Goal: Information Seeking & Learning: Learn about a topic

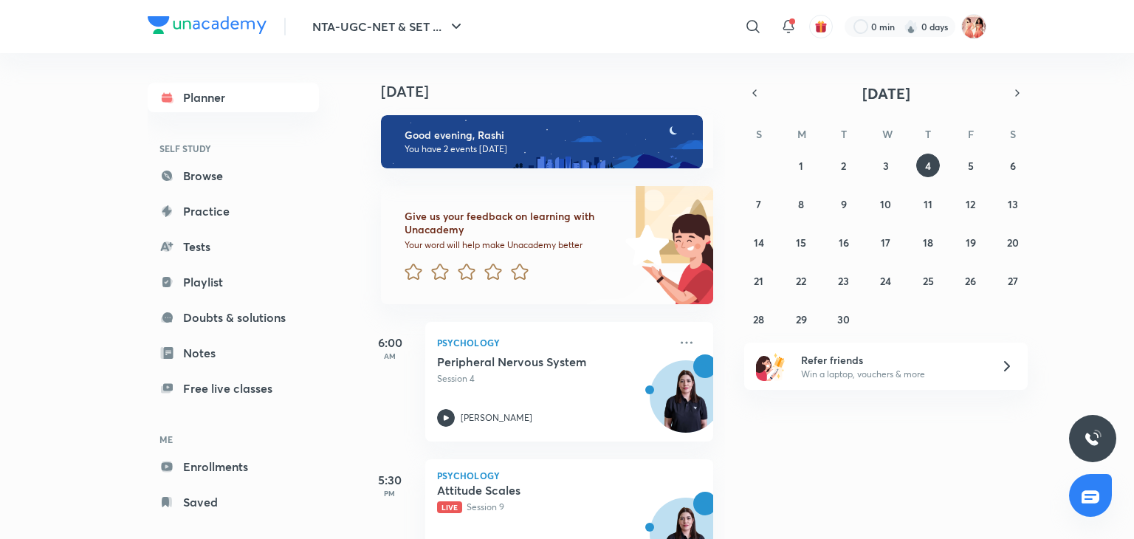
scroll to position [63, 0]
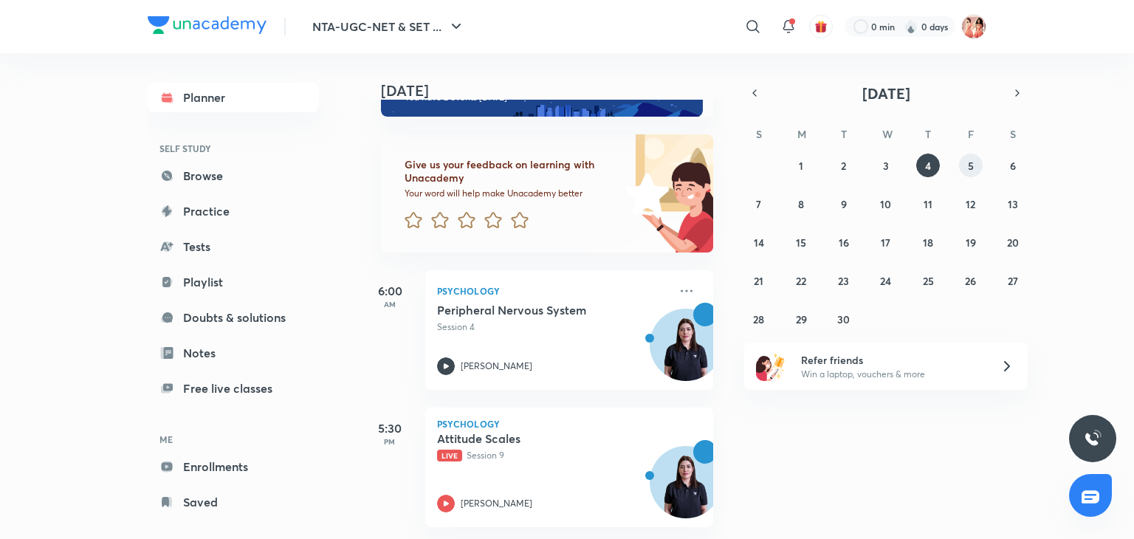
click at [963, 164] on button "5" at bounding box center [971, 166] width 24 height 24
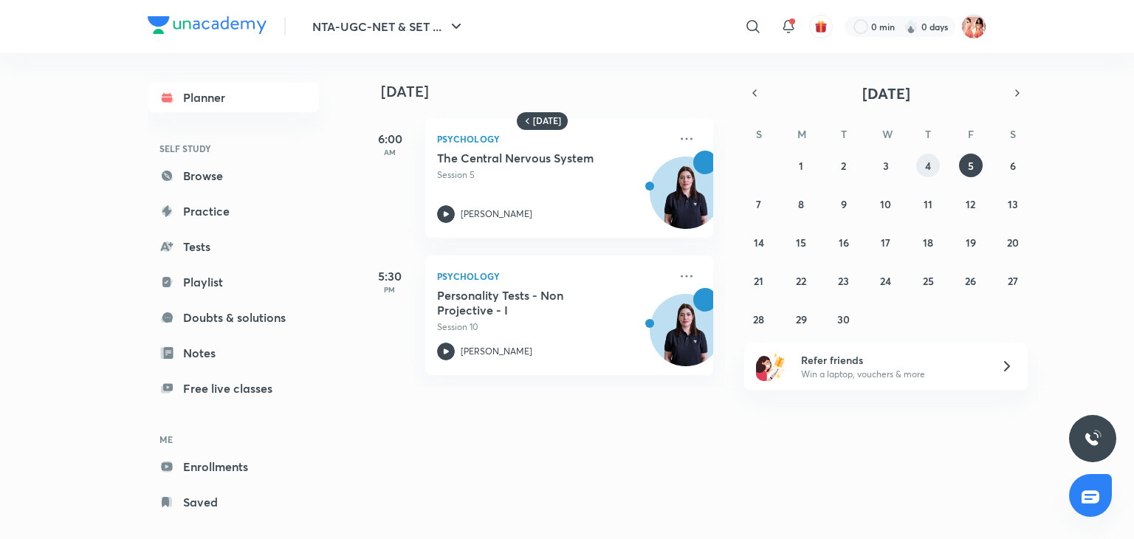
click at [929, 155] on button "4" at bounding box center [928, 166] width 24 height 24
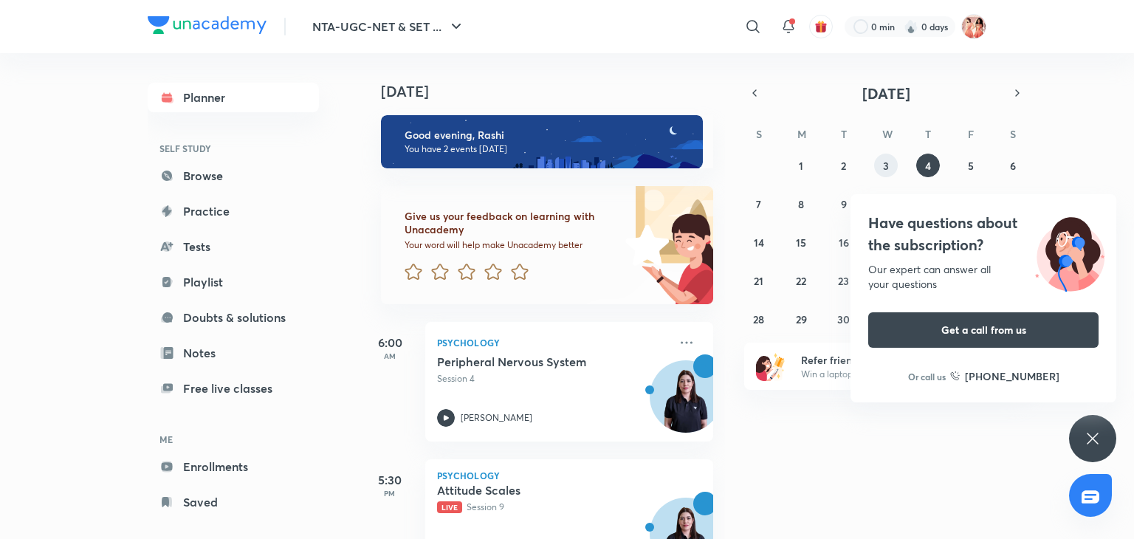
click at [878, 167] on button "3" at bounding box center [886, 166] width 24 height 24
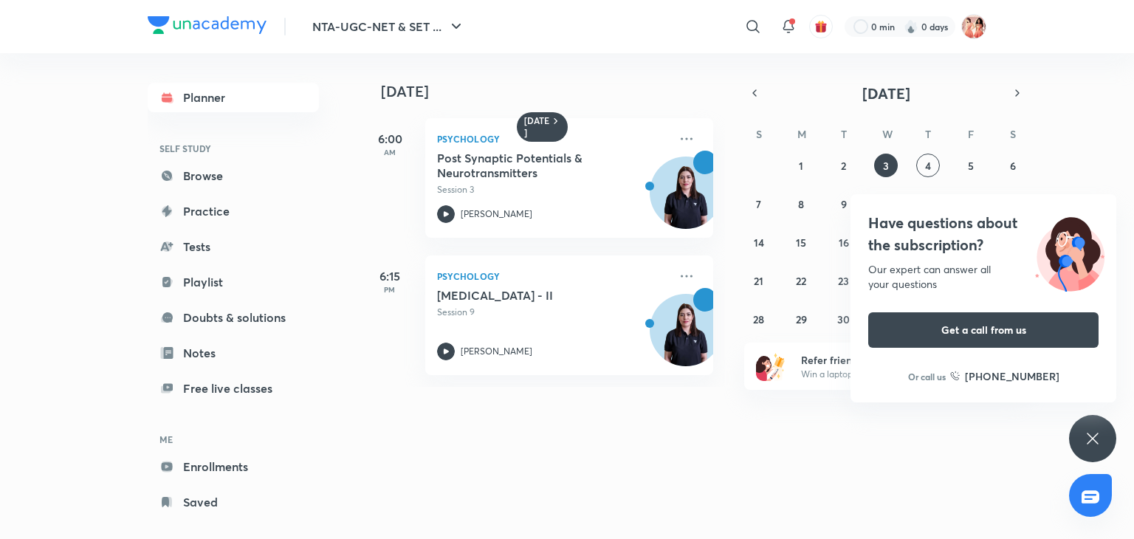
click at [1090, 444] on icon at bounding box center [1093, 439] width 18 height 18
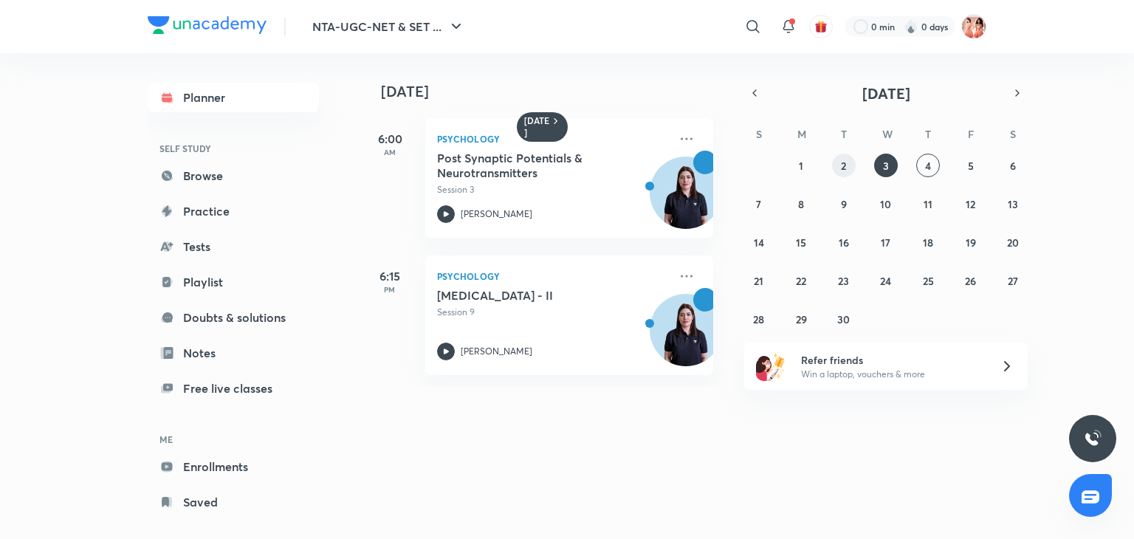
click at [850, 171] on button "2" at bounding box center [844, 166] width 24 height 24
click at [795, 159] on button "1" at bounding box center [801, 166] width 24 height 24
click at [1011, 162] on abbr "6" at bounding box center [1013, 166] width 6 height 14
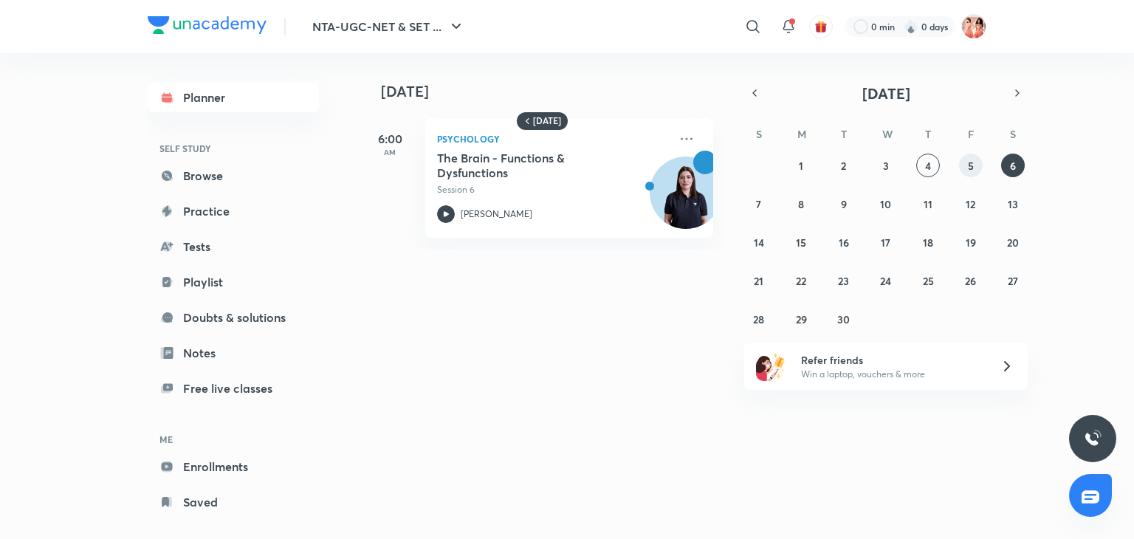
click at [974, 165] on button "5" at bounding box center [971, 166] width 24 height 24
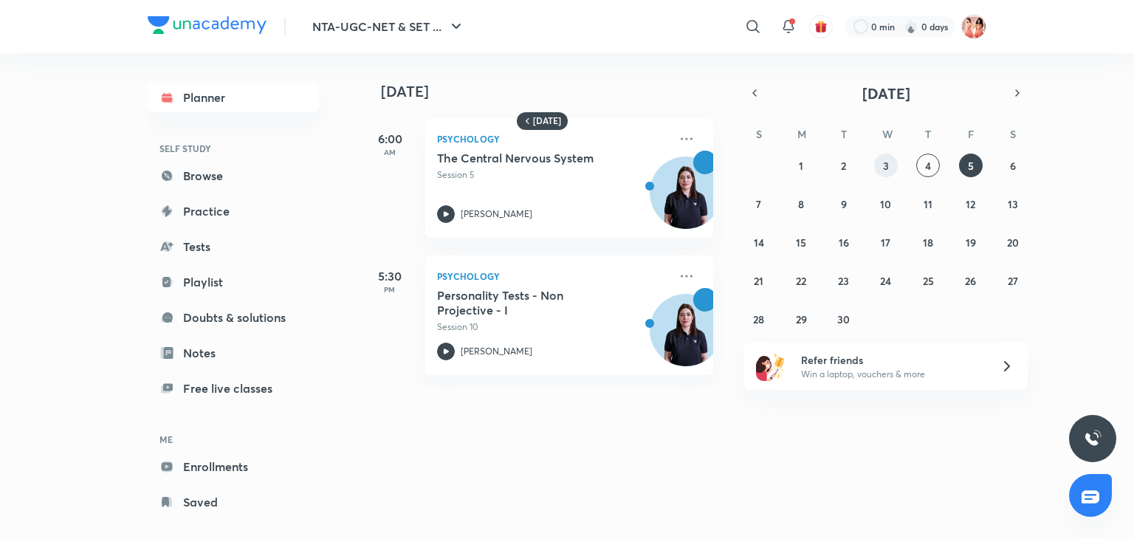
click at [888, 172] on button "3" at bounding box center [886, 166] width 24 height 24
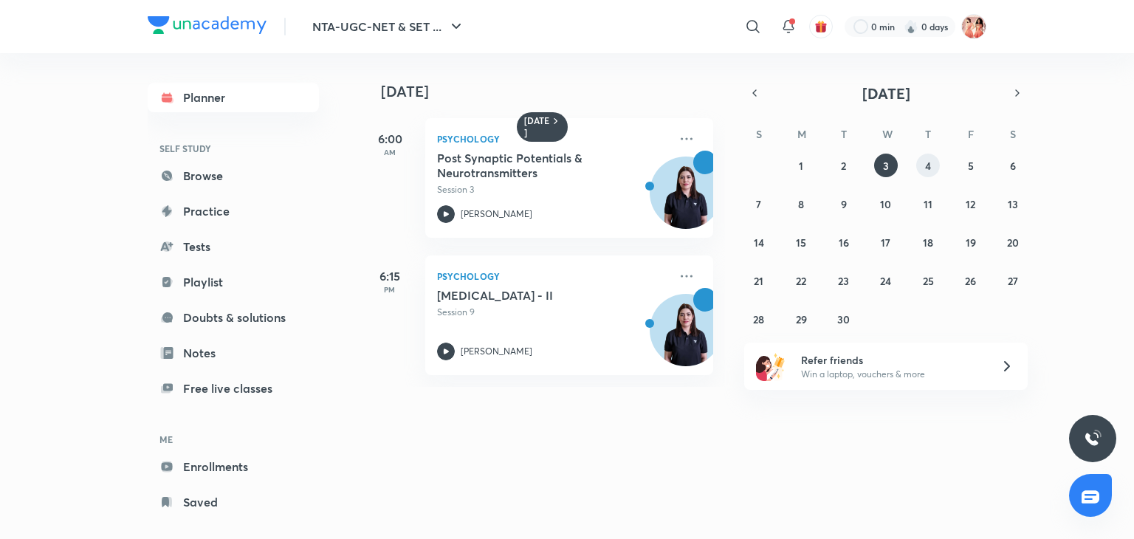
click at [938, 165] on button "4" at bounding box center [928, 166] width 24 height 24
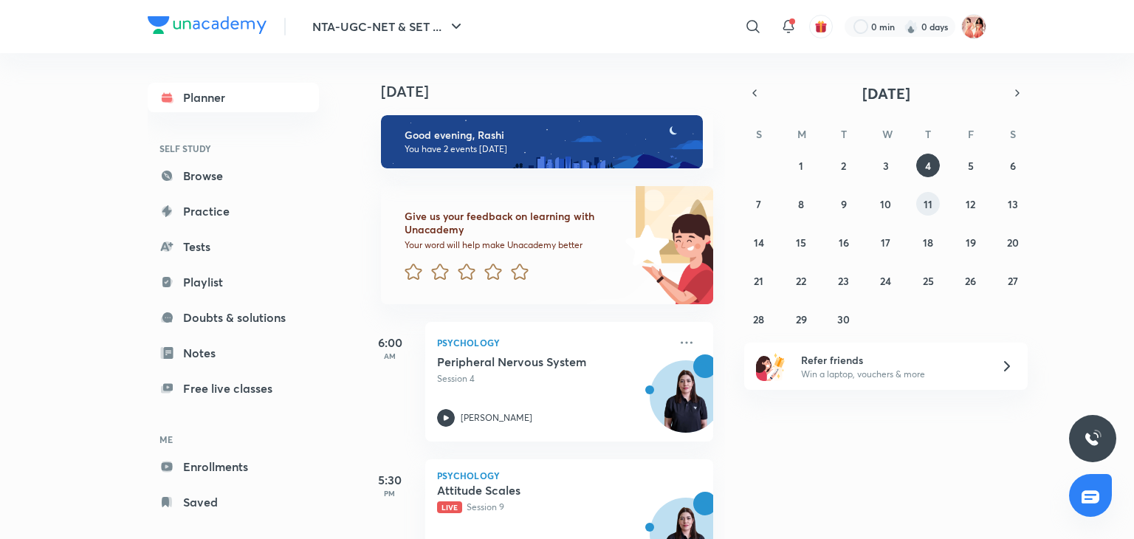
click at [932, 206] on button "11" at bounding box center [928, 204] width 24 height 24
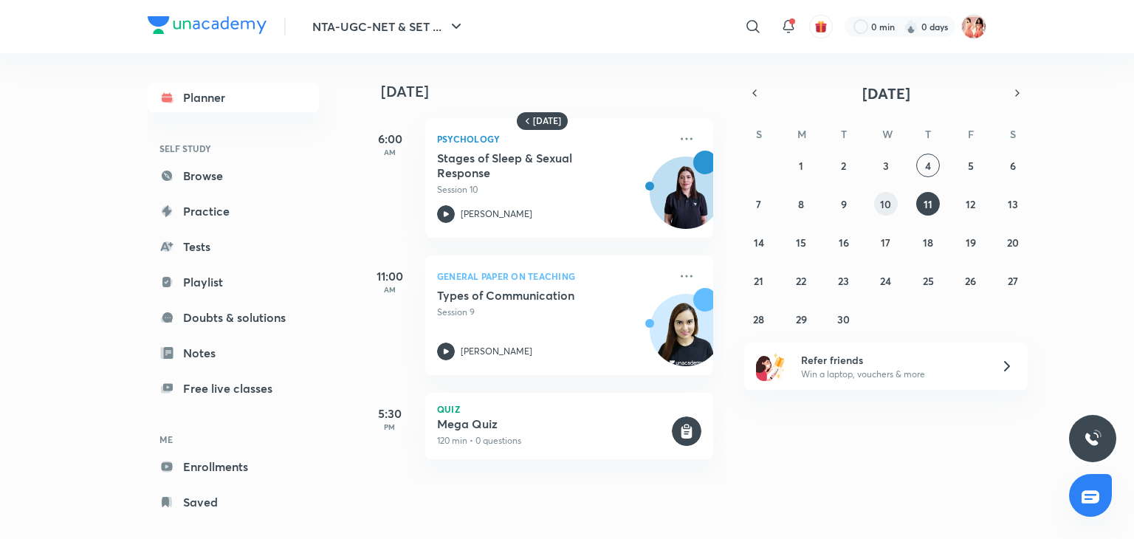
click at [883, 199] on abbr "10" at bounding box center [885, 204] width 11 height 14
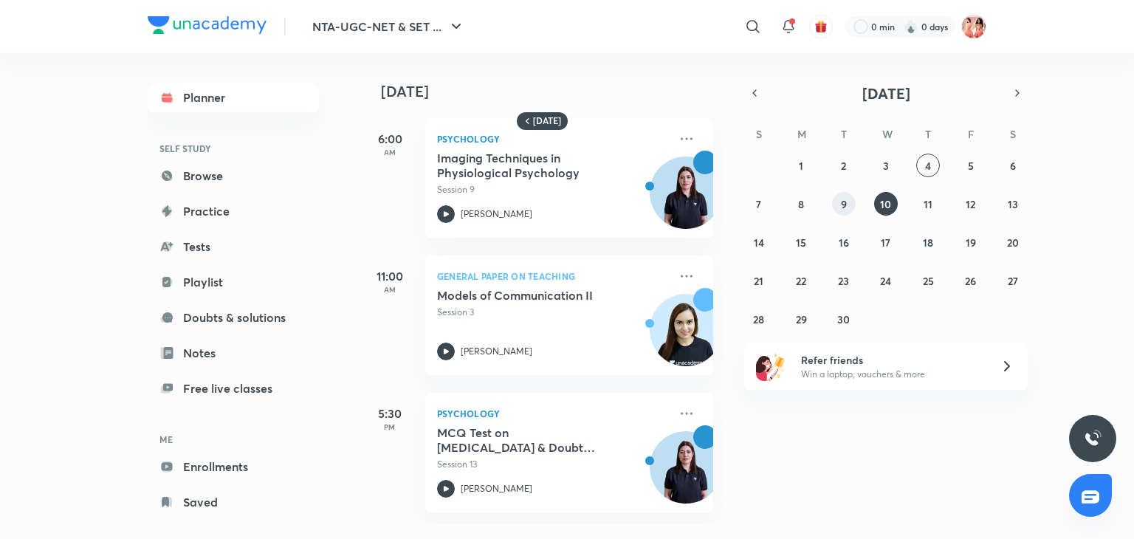
click at [850, 202] on button "9" at bounding box center [844, 204] width 24 height 24
click at [802, 205] on abbr "8" at bounding box center [801, 204] width 6 height 14
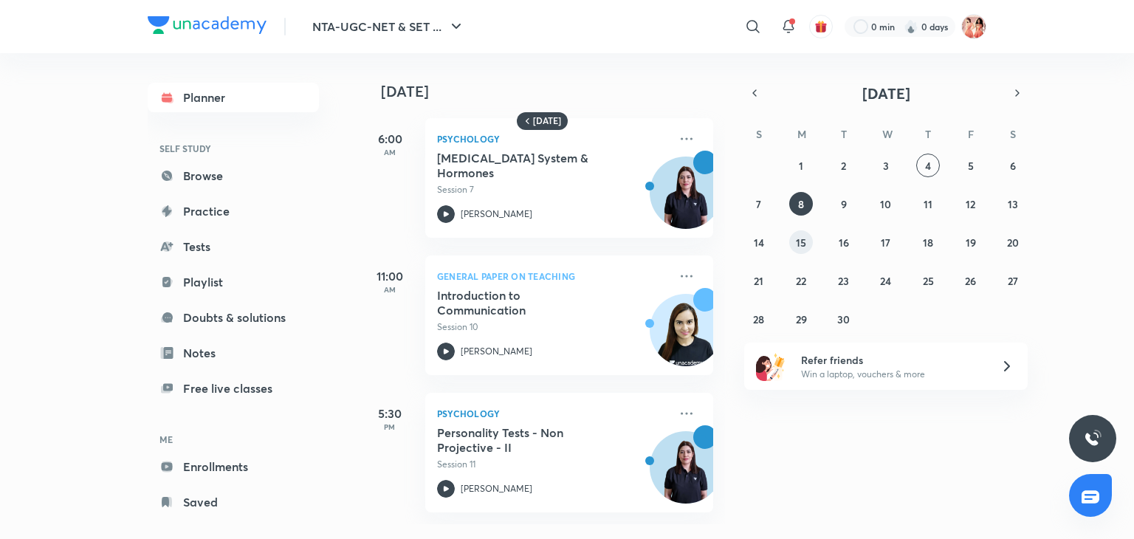
click at [797, 243] on abbr "15" at bounding box center [801, 242] width 10 height 14
click at [842, 240] on abbr "16" at bounding box center [844, 242] width 10 height 14
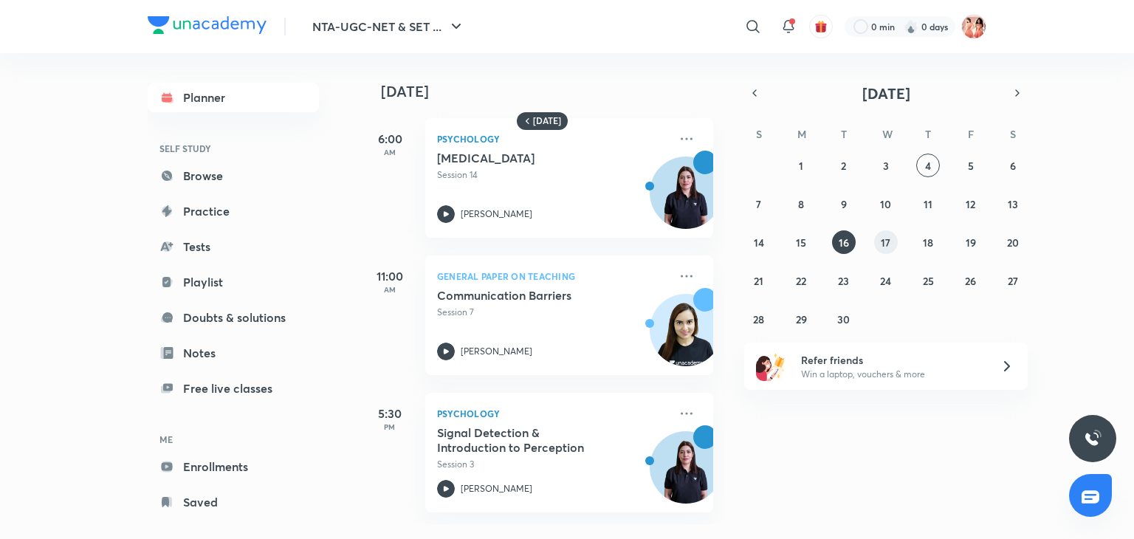
click at [886, 231] on button "17" at bounding box center [886, 242] width 24 height 24
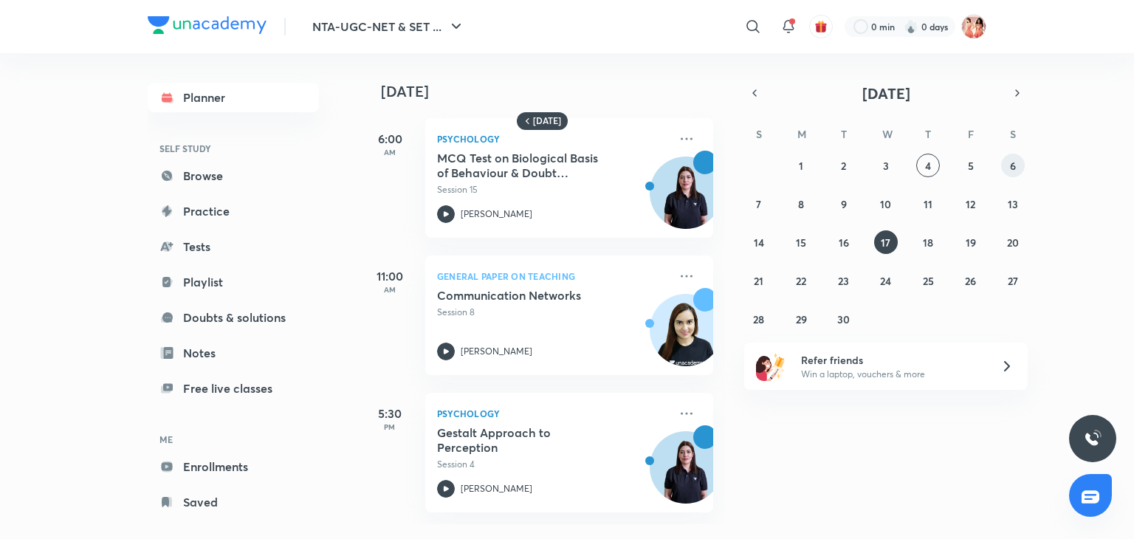
click at [1017, 165] on button "6" at bounding box center [1013, 166] width 24 height 24
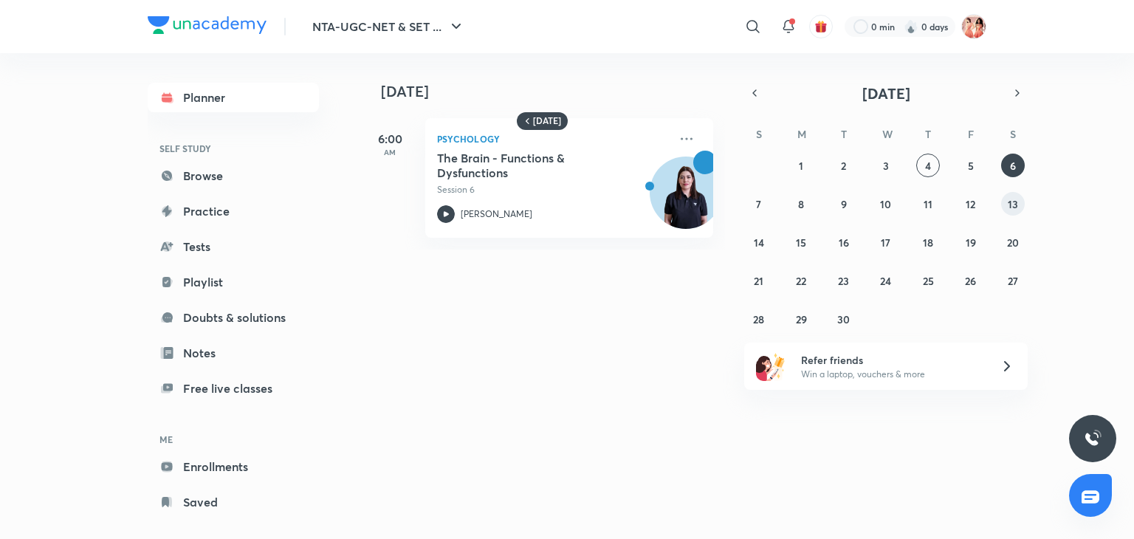
click at [1013, 201] on abbr "13" at bounding box center [1013, 204] width 10 height 14
click at [1013, 253] on button "20" at bounding box center [1013, 242] width 24 height 24
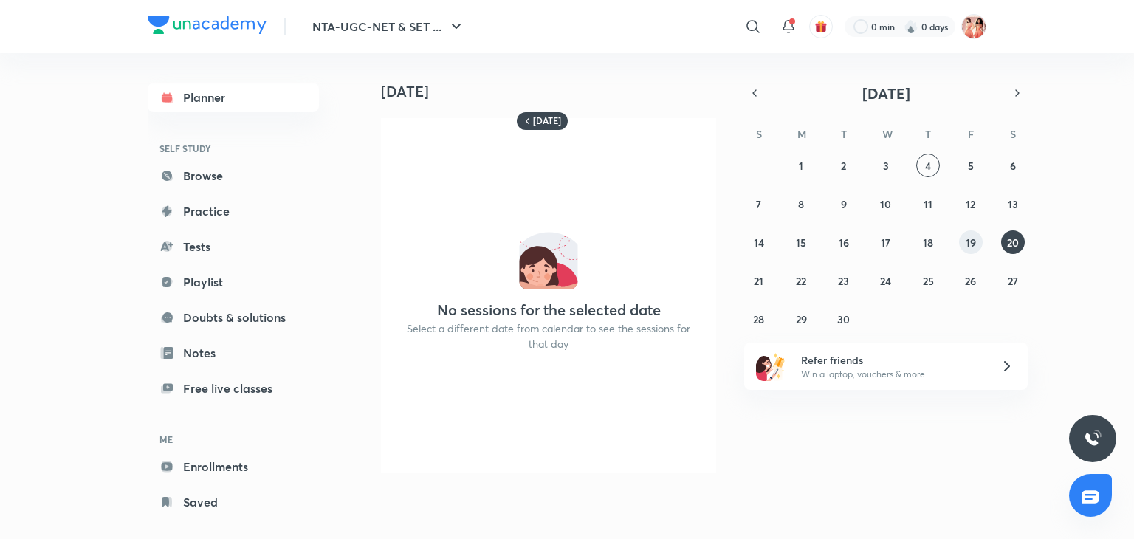
click at [973, 247] on abbr "19" at bounding box center [971, 242] width 10 height 14
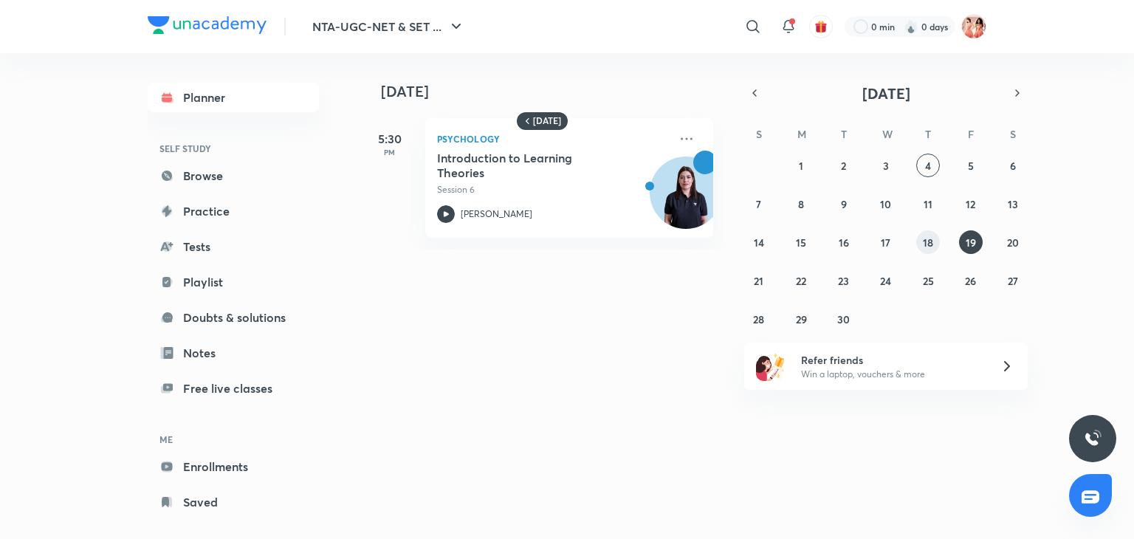
click at [922, 242] on button "18" at bounding box center [928, 242] width 24 height 24
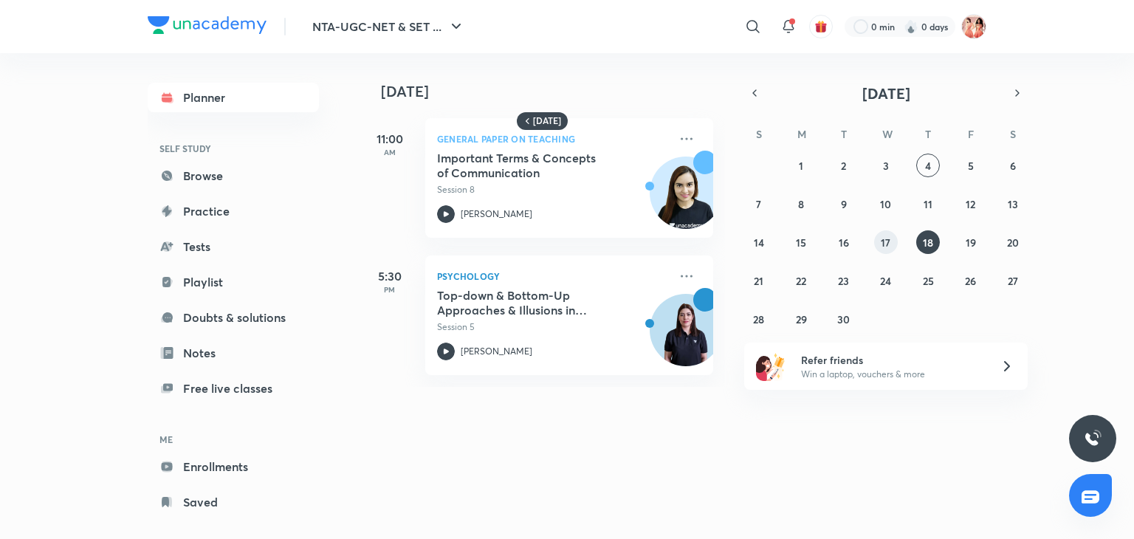
click at [880, 243] on button "17" at bounding box center [886, 242] width 24 height 24
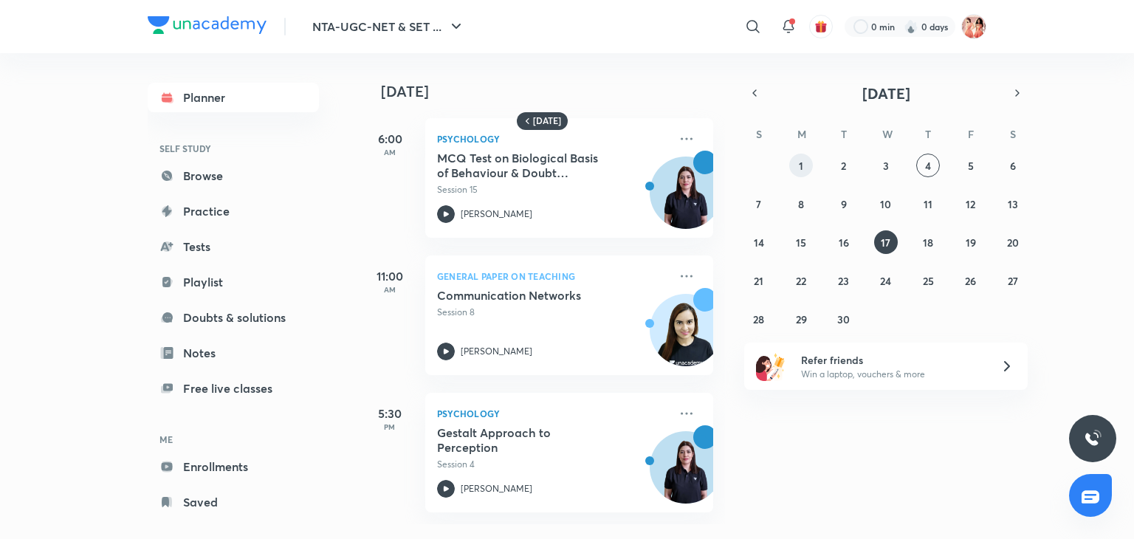
click at [809, 163] on button "1" at bounding box center [801, 166] width 24 height 24
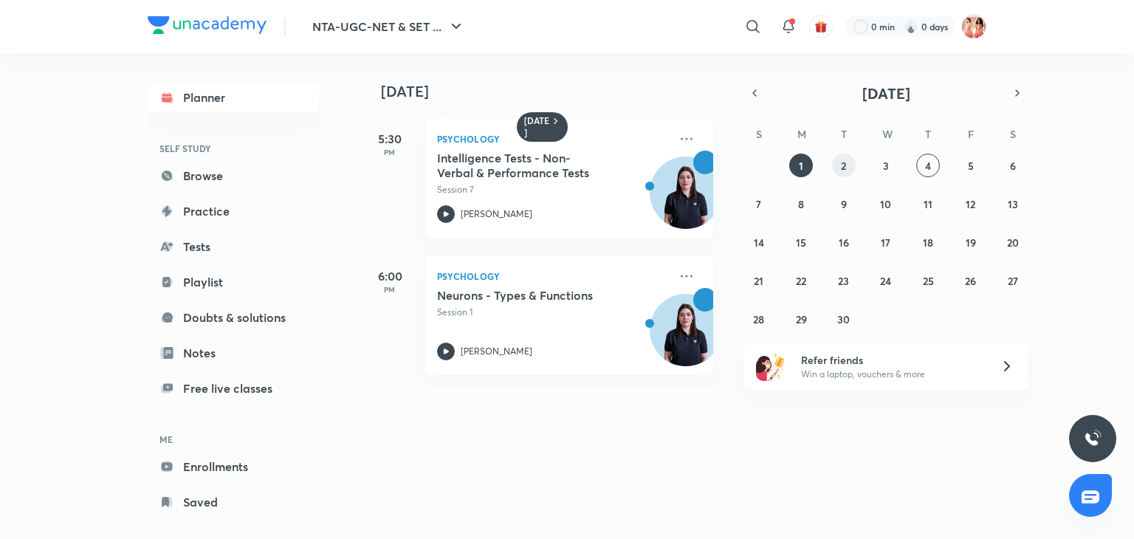
click at [846, 171] on button "2" at bounding box center [844, 166] width 24 height 24
click at [888, 162] on abbr "3" at bounding box center [886, 166] width 6 height 14
click at [803, 171] on button "1" at bounding box center [801, 166] width 24 height 24
click at [880, 159] on button "3" at bounding box center [886, 166] width 24 height 24
click at [842, 169] on abbr "2" at bounding box center [843, 166] width 5 height 14
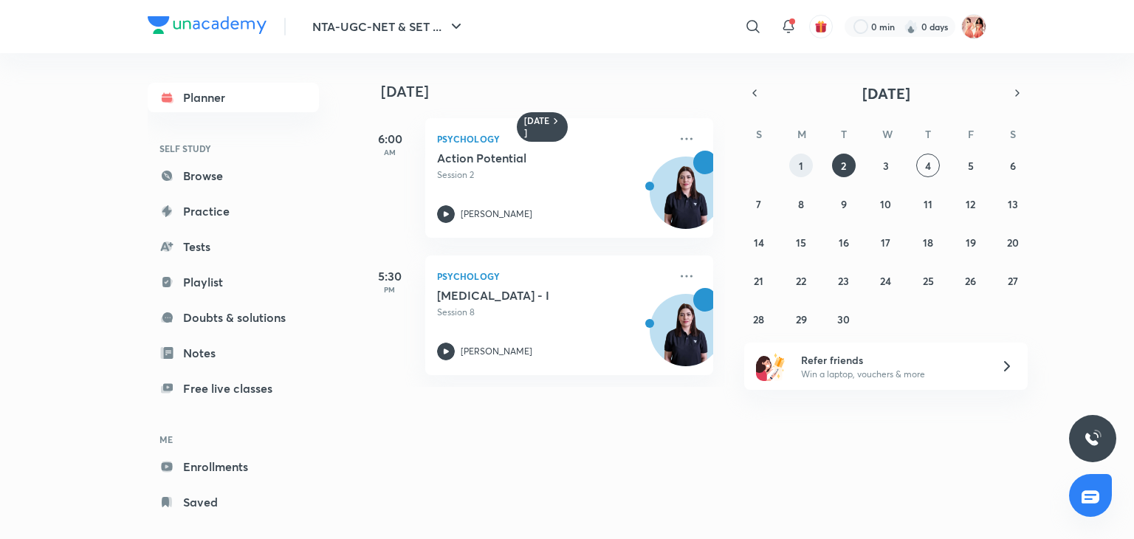
click at [805, 165] on button "1" at bounding box center [801, 166] width 24 height 24
click at [892, 165] on button "3" at bounding box center [886, 166] width 24 height 24
click at [974, 163] on button "5" at bounding box center [971, 166] width 24 height 24
click at [935, 165] on button "4" at bounding box center [928, 166] width 24 height 24
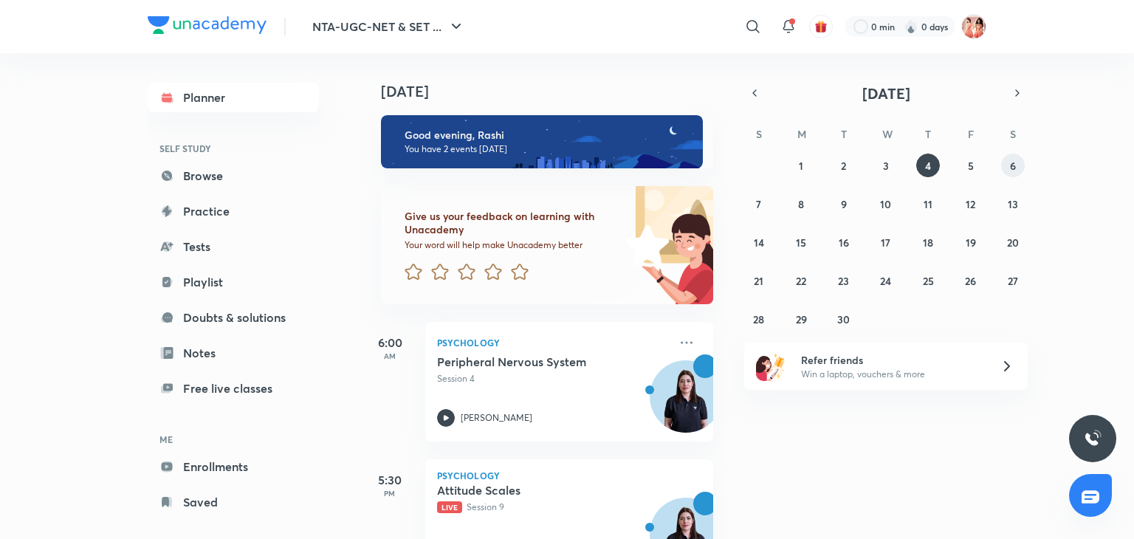
click at [1007, 165] on button "6" at bounding box center [1013, 166] width 24 height 24
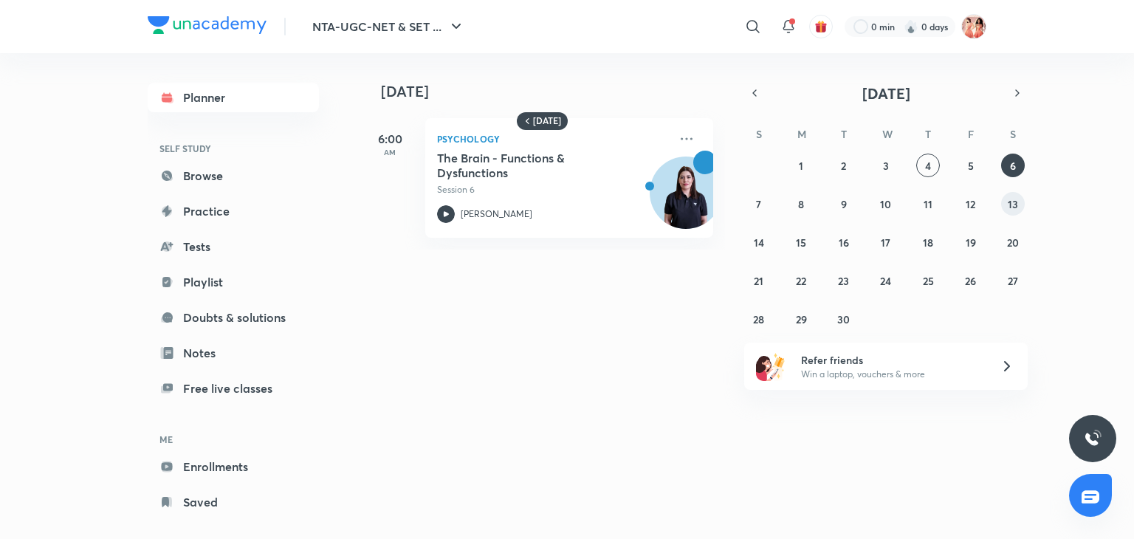
click at [1013, 207] on abbr "13" at bounding box center [1013, 204] width 10 height 14
click at [966, 210] on button "12" at bounding box center [971, 204] width 24 height 24
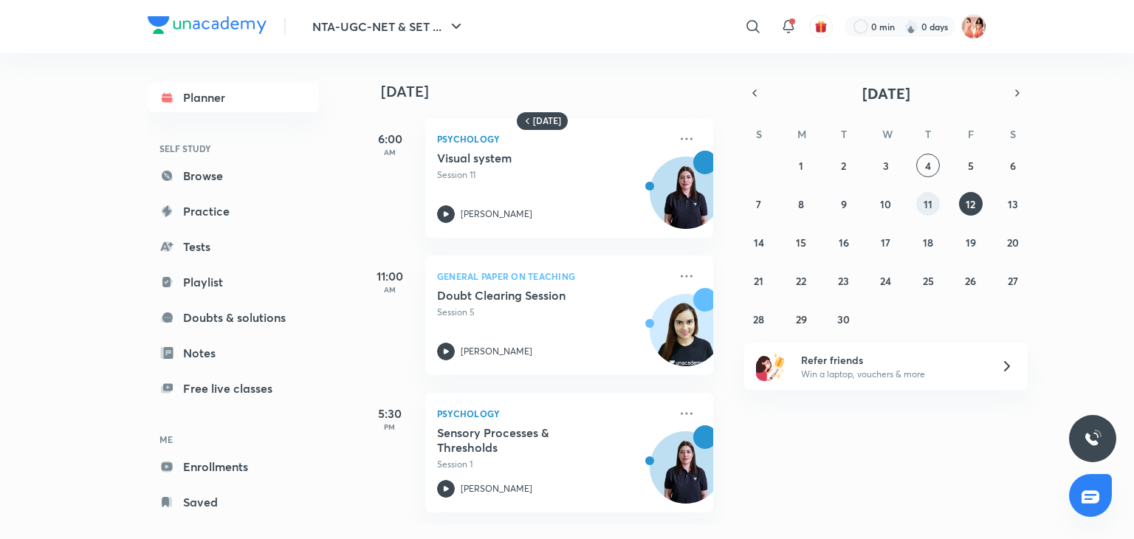
click at [926, 202] on abbr "11" at bounding box center [928, 204] width 9 height 14
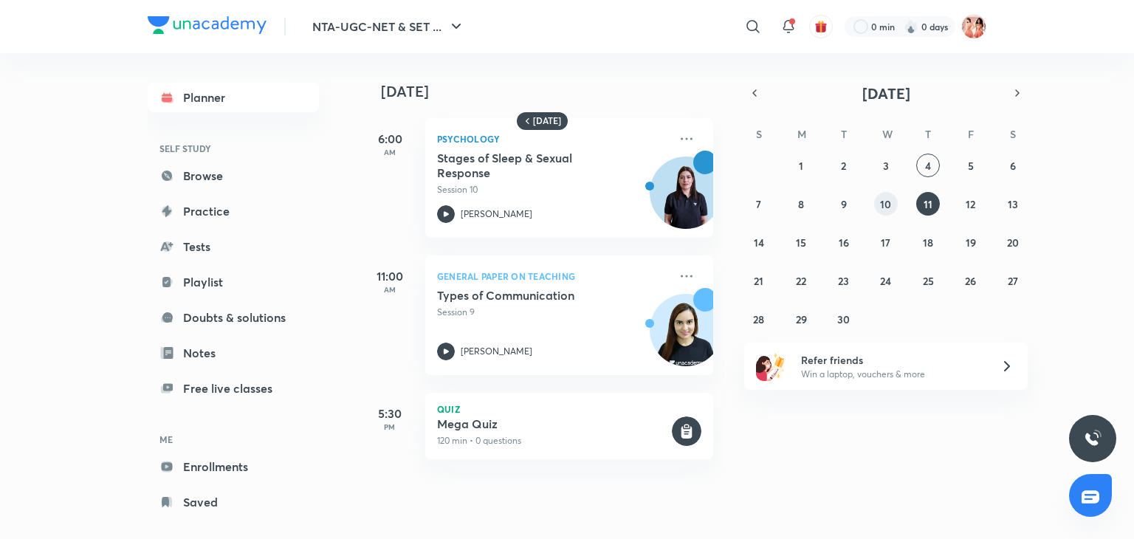
click at [887, 202] on abbr "10" at bounding box center [885, 204] width 11 height 14
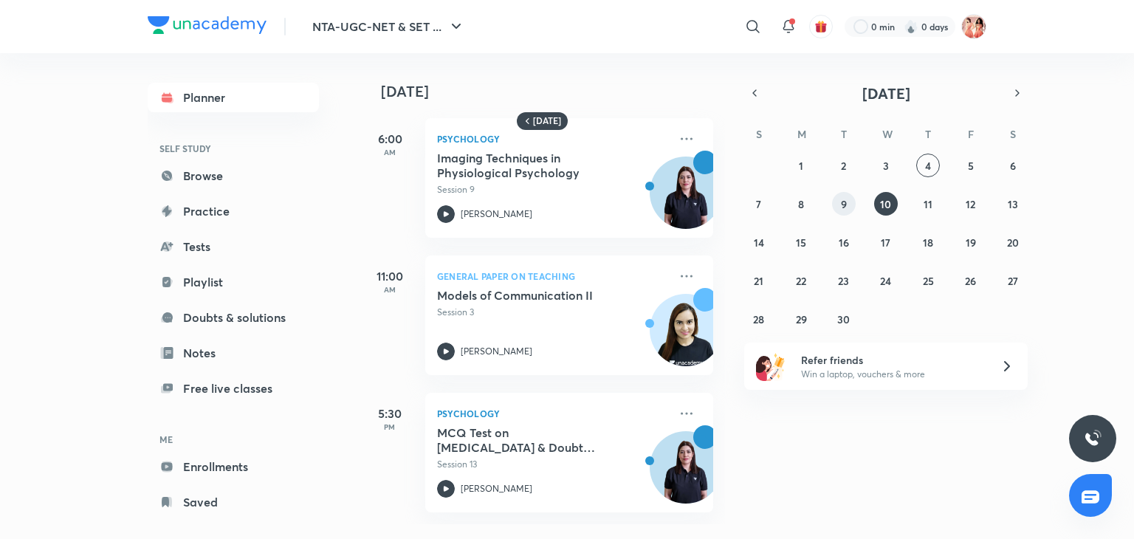
click at [848, 202] on button "9" at bounding box center [844, 204] width 24 height 24
click at [798, 199] on abbr "8" at bounding box center [801, 204] width 6 height 14
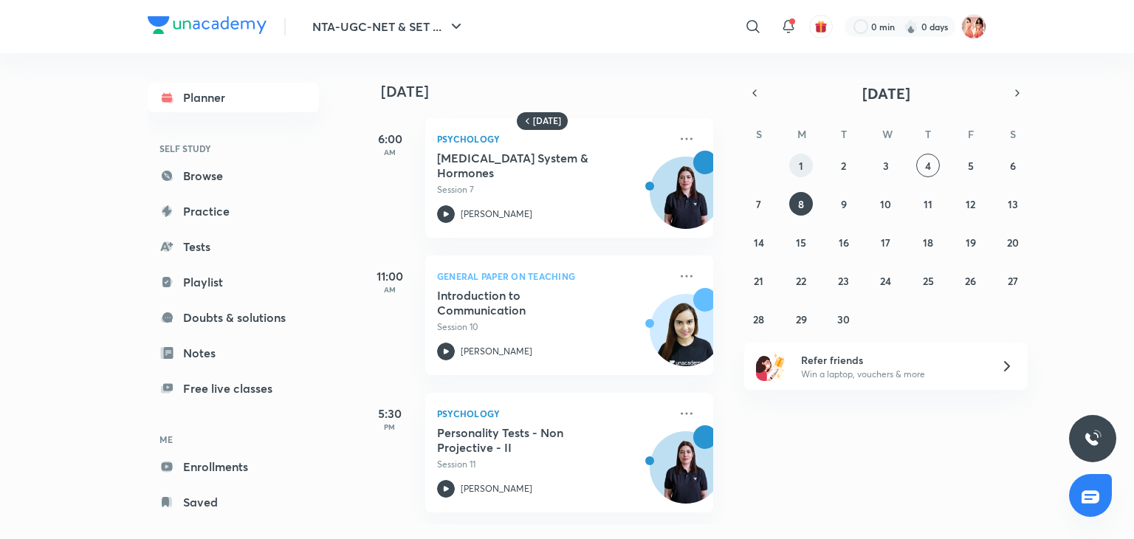
click at [804, 158] on button "1" at bounding box center [801, 166] width 24 height 24
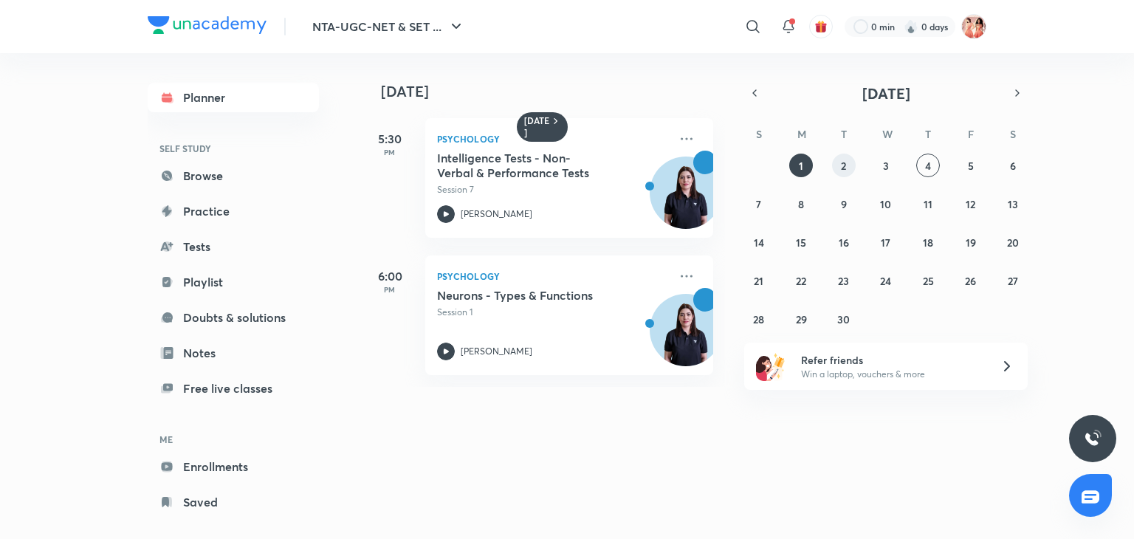
click at [844, 166] on abbr "2" at bounding box center [843, 166] width 5 height 14
click at [881, 166] on button "3" at bounding box center [886, 166] width 24 height 24
click at [929, 169] on abbr "4" at bounding box center [928, 166] width 6 height 14
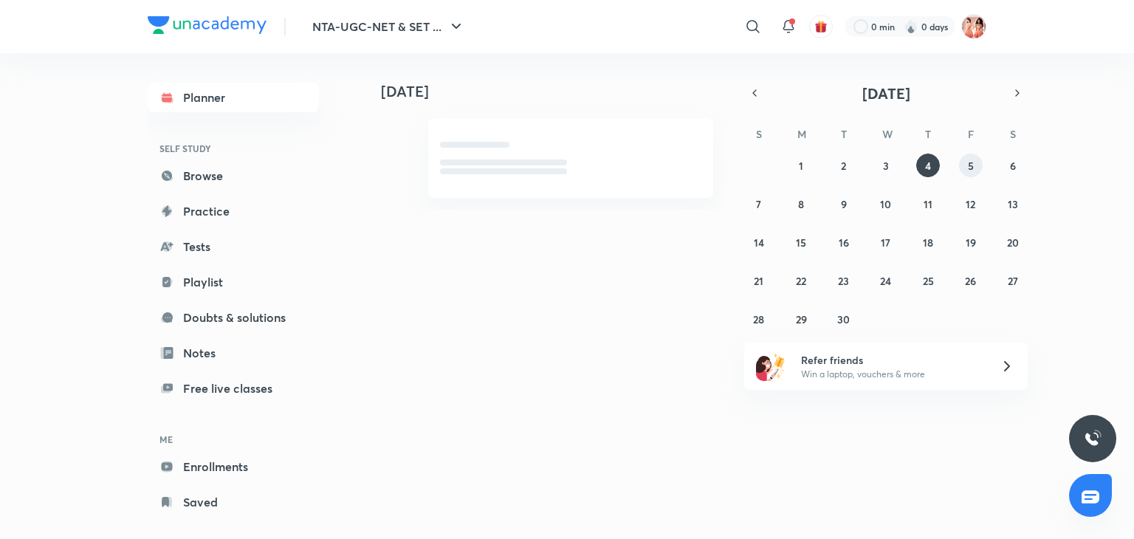
click at [975, 169] on button "5" at bounding box center [971, 166] width 24 height 24
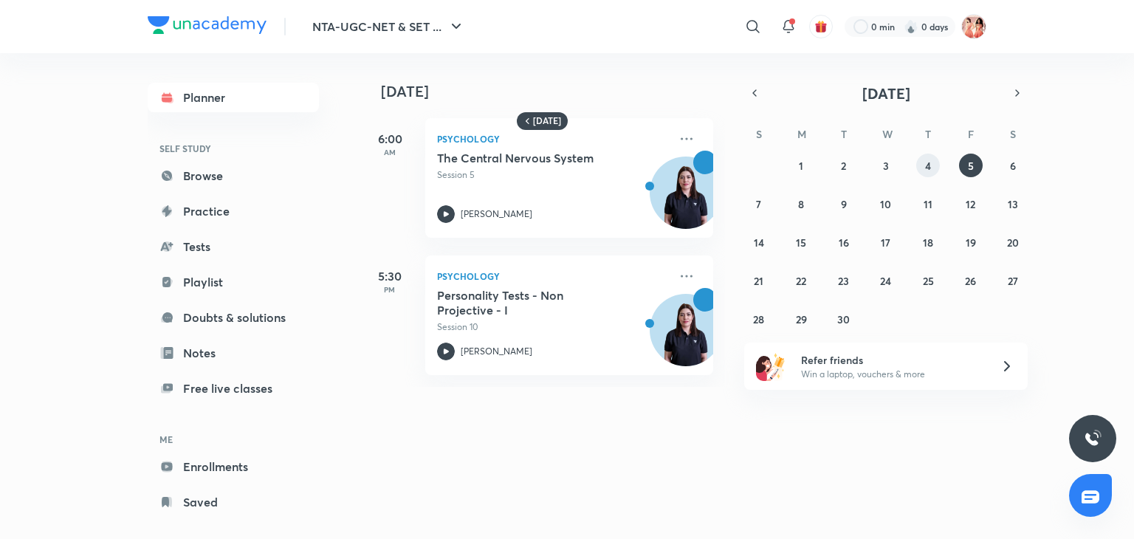
click at [928, 172] on button "4" at bounding box center [928, 166] width 24 height 24
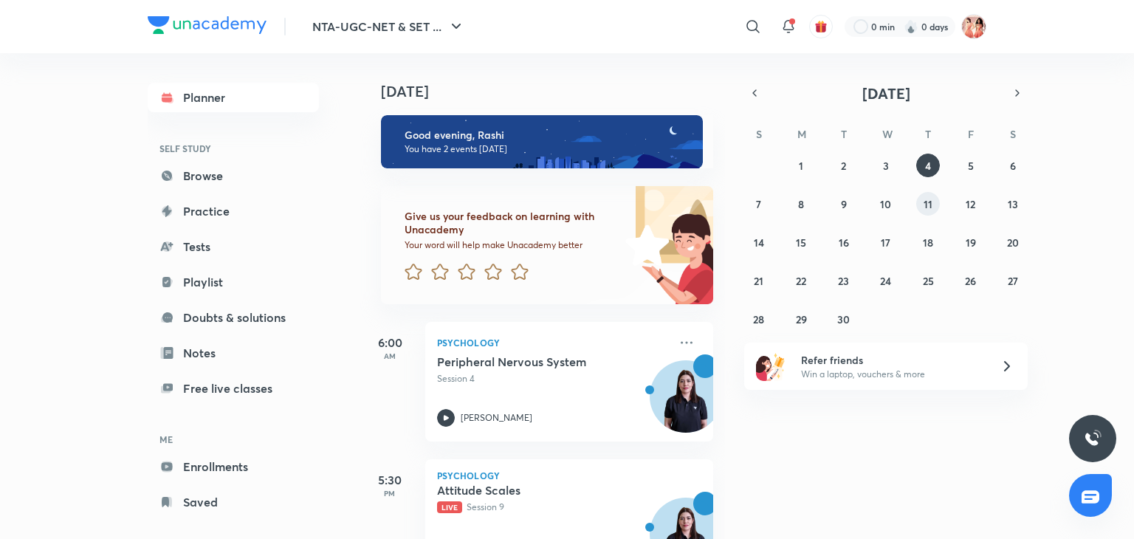
click at [929, 208] on abbr "11" at bounding box center [928, 204] width 9 height 14
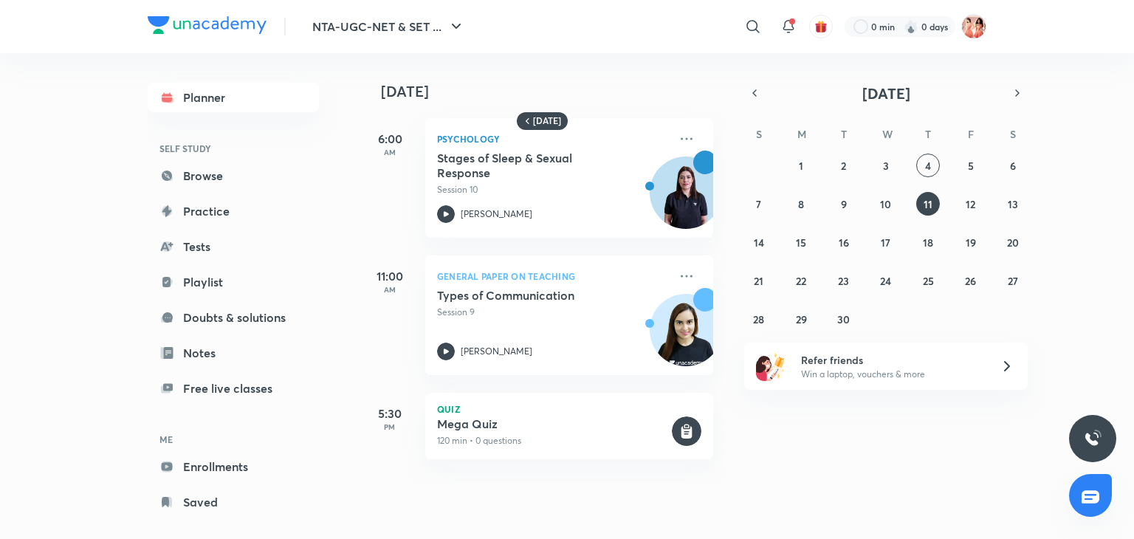
click at [983, 373] on div "Refer friends Win a laptop, vouchers & more" at bounding box center [885, 366] width 283 height 47
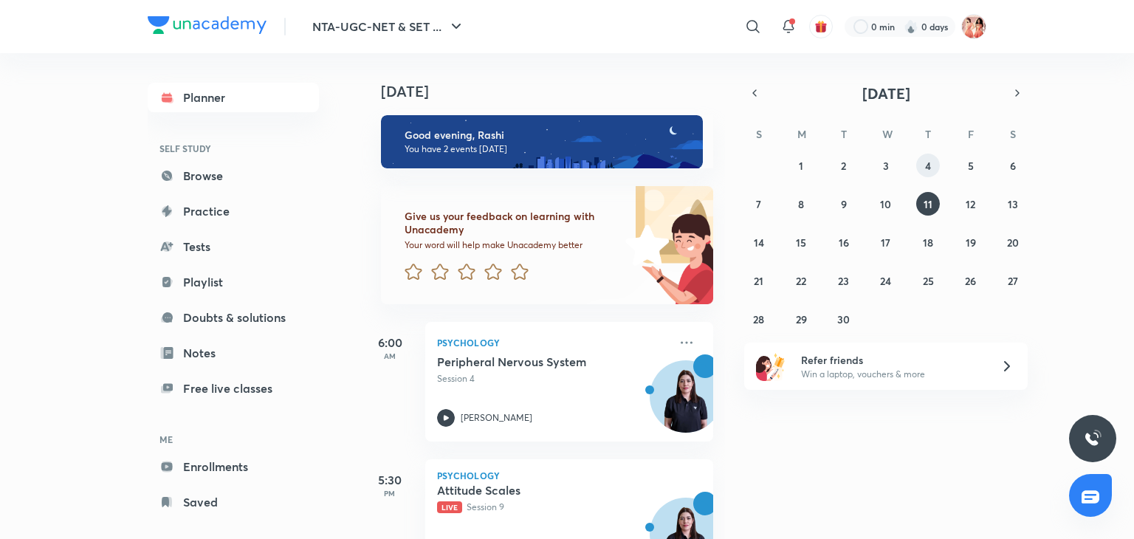
click at [929, 163] on abbr "4" at bounding box center [928, 166] width 6 height 14
click at [757, 91] on icon "button" at bounding box center [755, 92] width 12 height 13
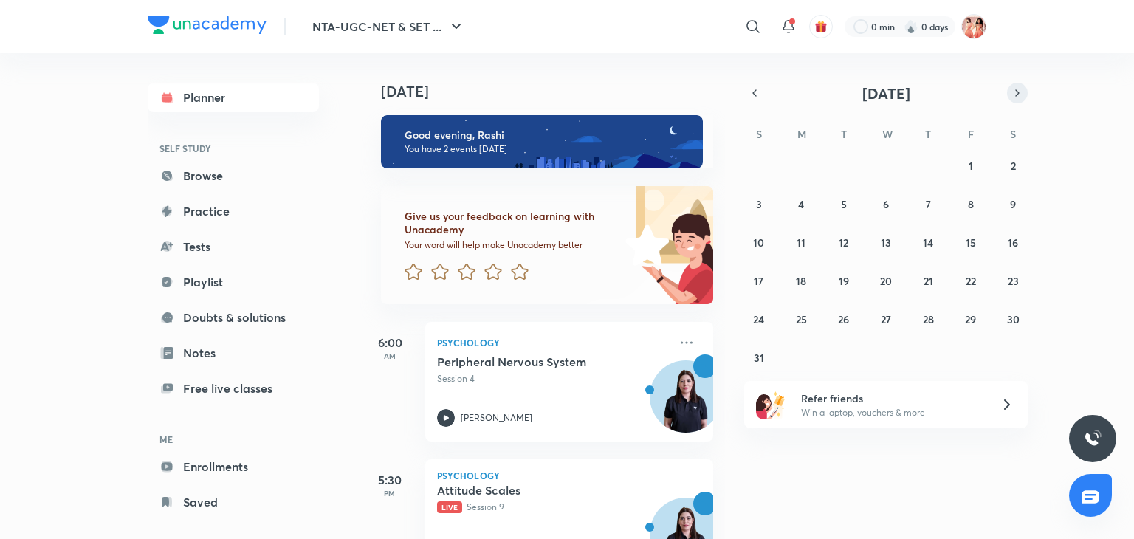
click at [1019, 92] on icon "button" at bounding box center [1017, 92] width 12 height 13
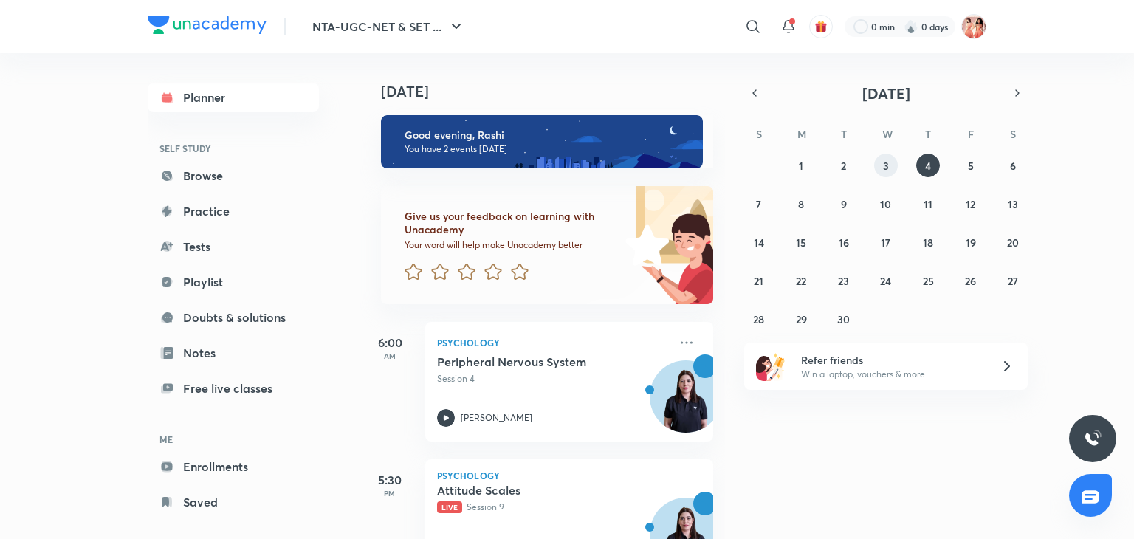
click at [880, 159] on button "3" at bounding box center [886, 166] width 24 height 24
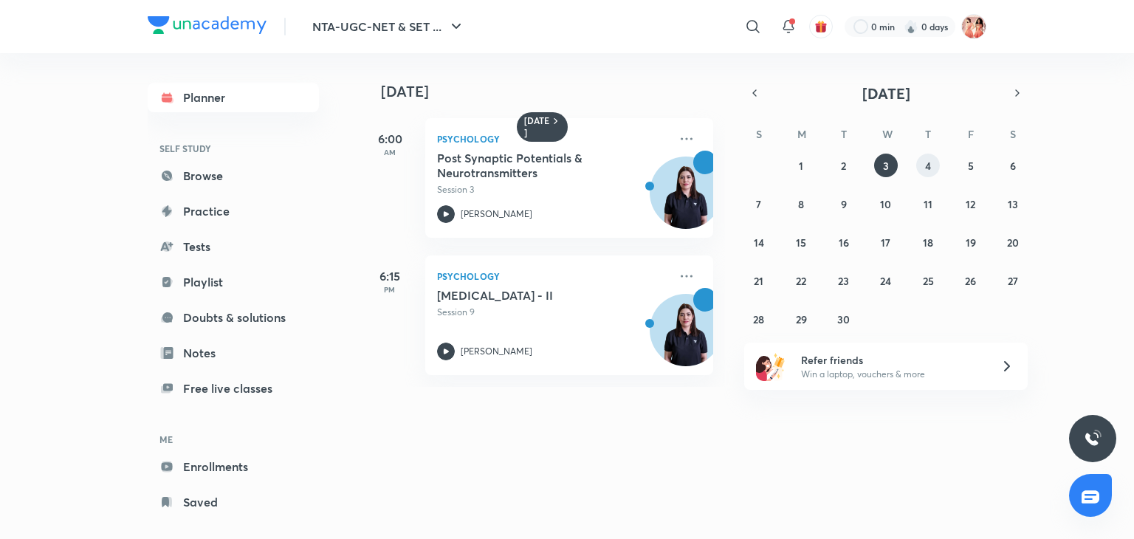
click at [924, 170] on button "4" at bounding box center [928, 166] width 24 height 24
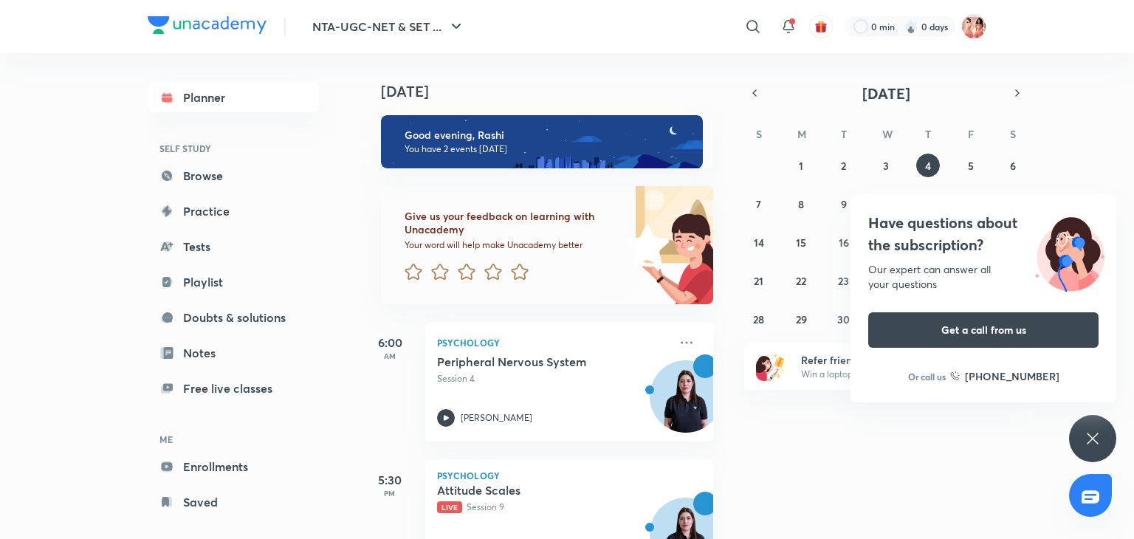
click at [1087, 437] on icon at bounding box center [1093, 439] width 18 height 18
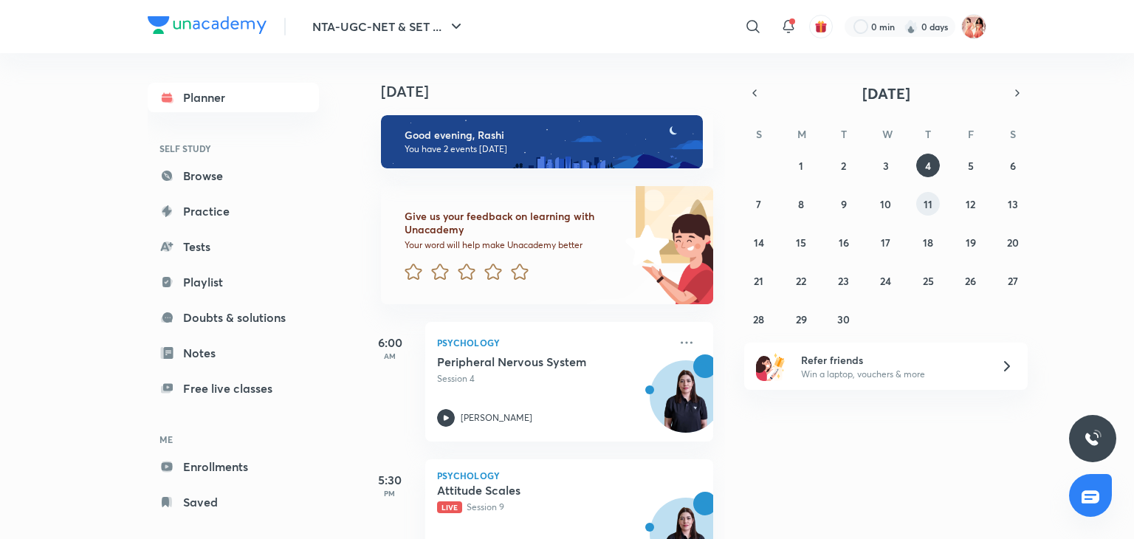
click at [936, 202] on button "11" at bounding box center [928, 204] width 24 height 24
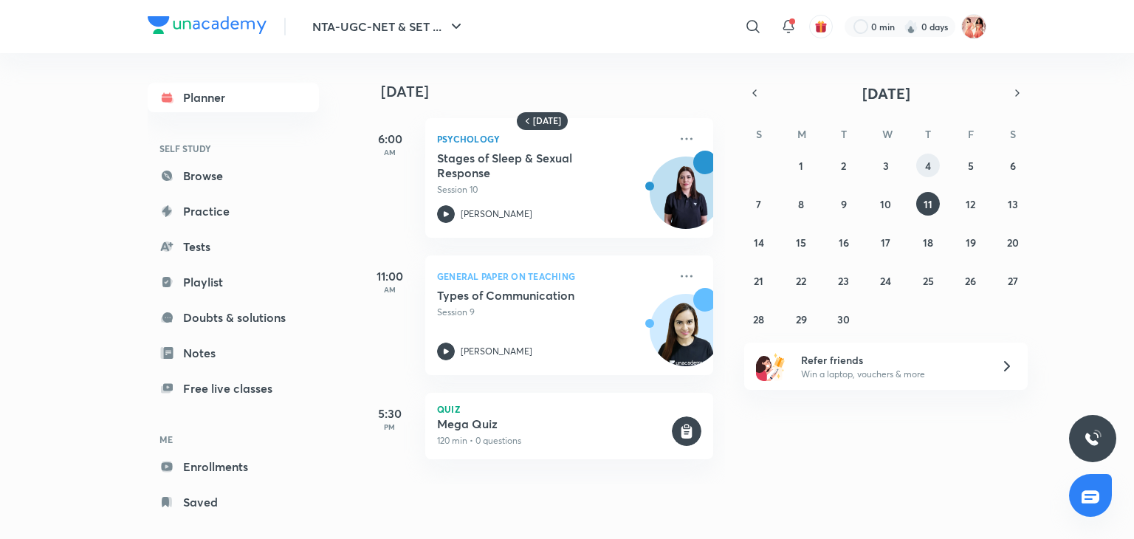
click at [936, 160] on button "4" at bounding box center [928, 166] width 24 height 24
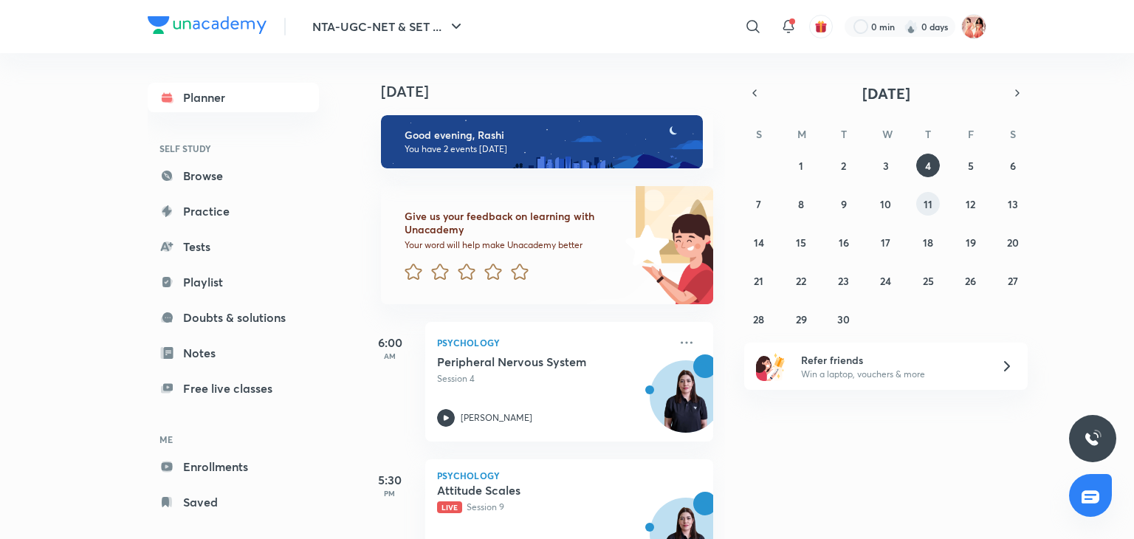
click at [915, 204] on div "31 1 2 3 4 5 6 7 8 9 10 11 12 13 14 15 16 17 18 19 20 21 22 23 24 25 26 27 28 2…" at bounding box center [885, 242] width 283 height 177
click at [933, 206] on button "11" at bounding box center [928, 204] width 24 height 24
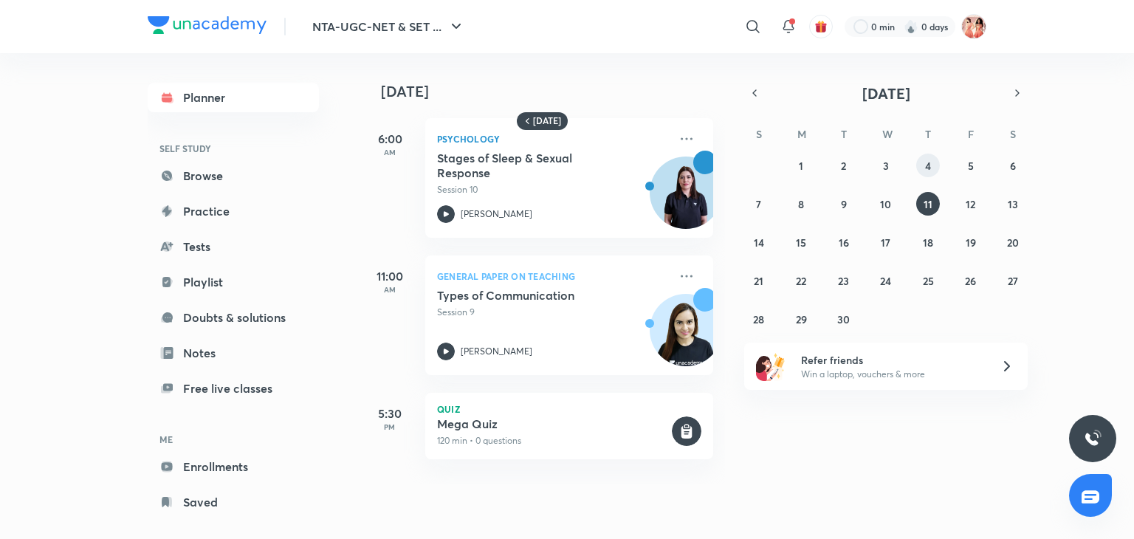
click at [928, 166] on abbr "4" at bounding box center [928, 166] width 6 height 14
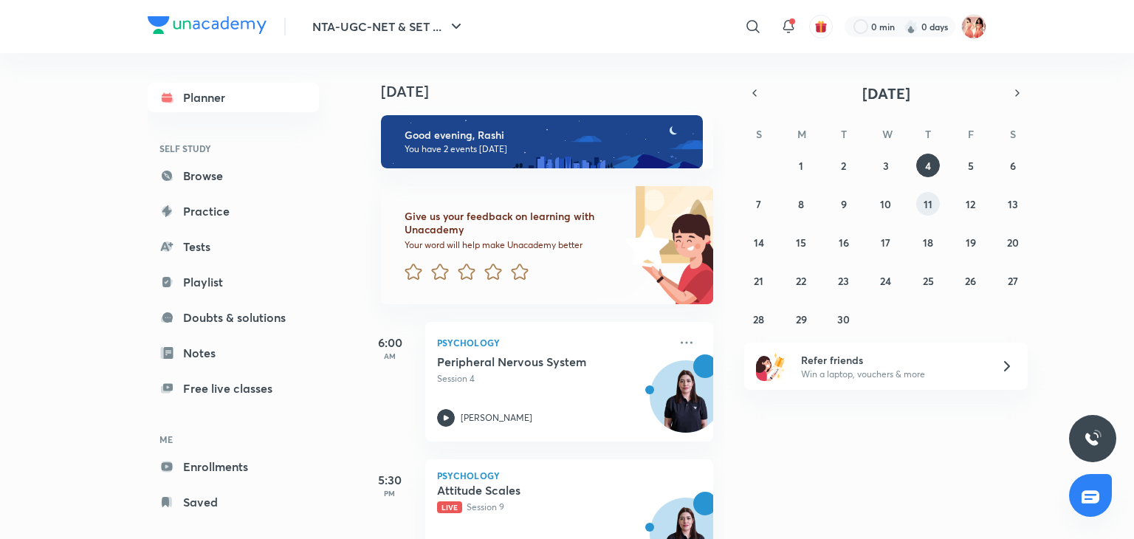
click at [926, 212] on button "11" at bounding box center [928, 204] width 24 height 24
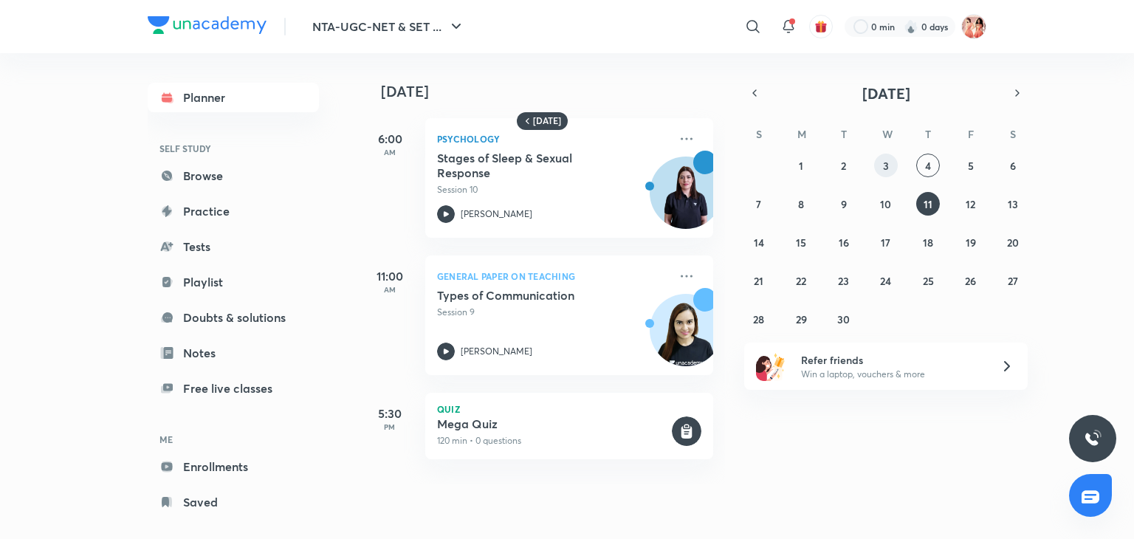
click at [889, 172] on button "3" at bounding box center [886, 166] width 24 height 24
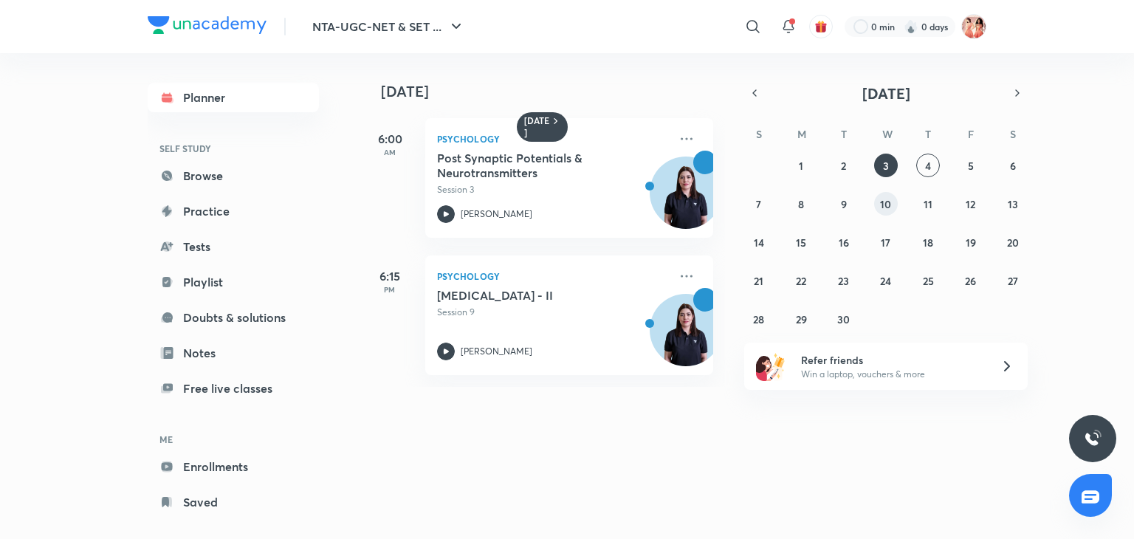
click at [887, 199] on abbr "10" at bounding box center [885, 204] width 11 height 14
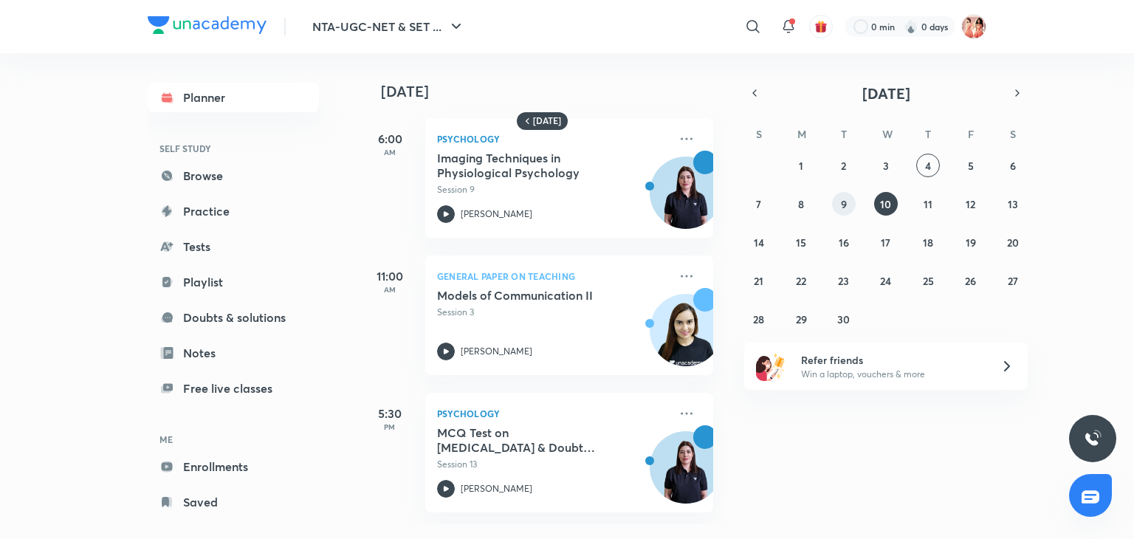
click at [841, 206] on abbr "9" at bounding box center [844, 204] width 6 height 14
click at [850, 160] on button "2" at bounding box center [844, 166] width 24 height 24
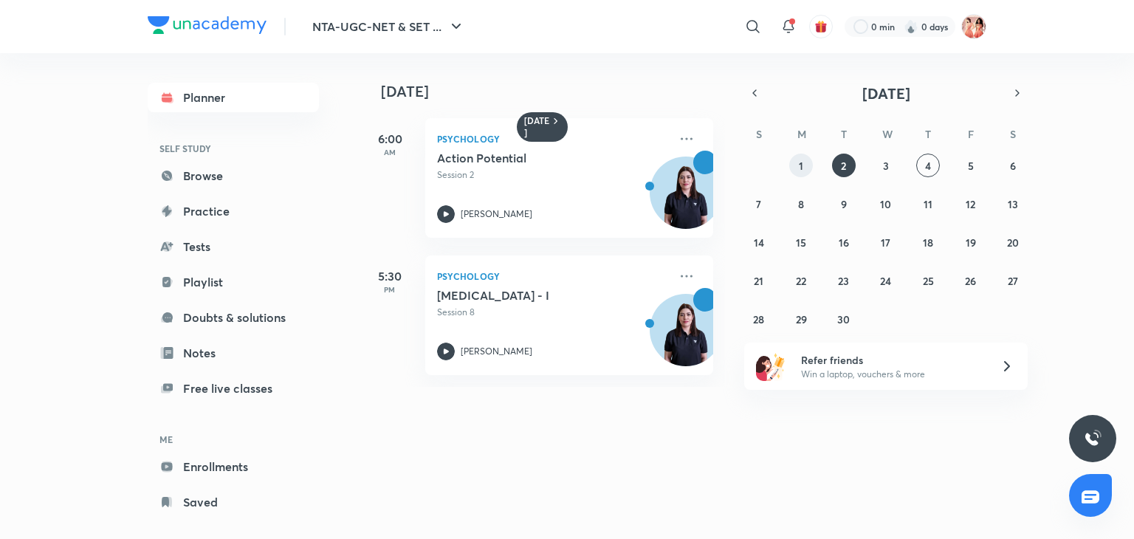
click at [800, 166] on abbr "1" at bounding box center [801, 166] width 4 height 14
click at [938, 171] on button "4" at bounding box center [928, 166] width 24 height 24
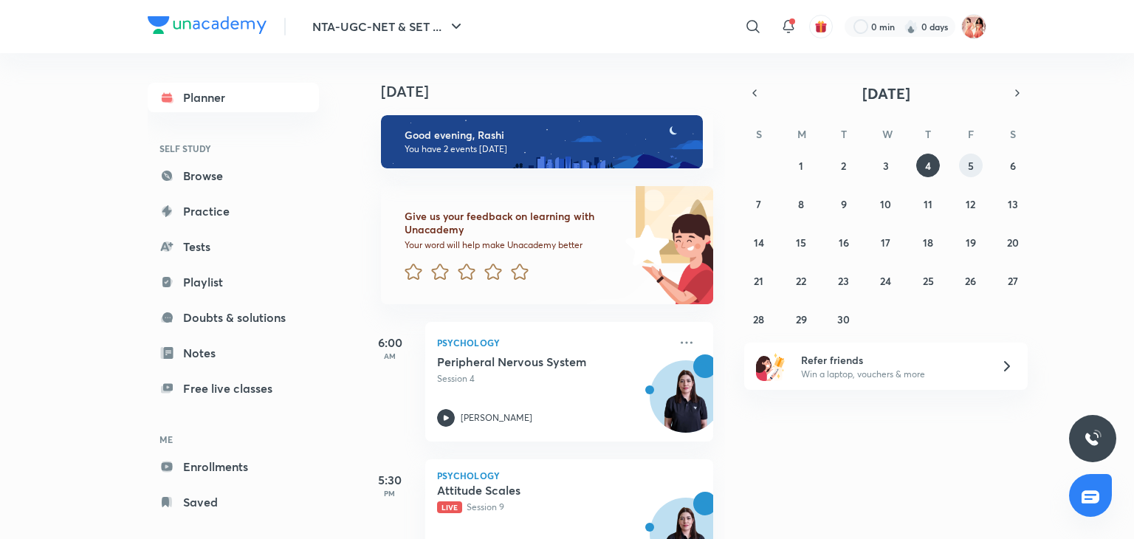
click at [977, 172] on button "5" at bounding box center [971, 166] width 24 height 24
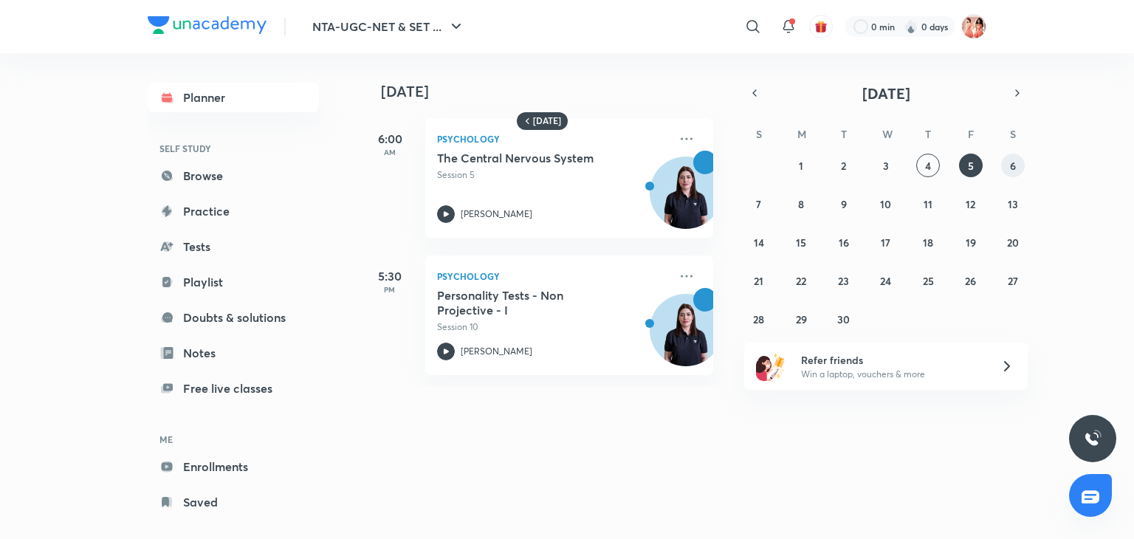
click at [1007, 169] on button "6" at bounding box center [1013, 166] width 24 height 24
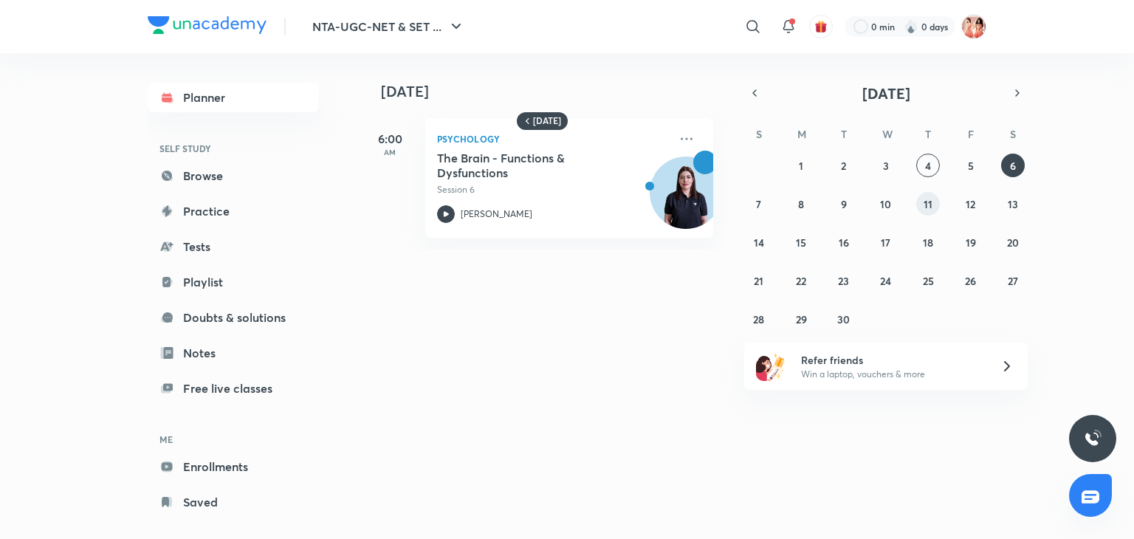
click at [932, 204] on abbr "11" at bounding box center [928, 204] width 9 height 14
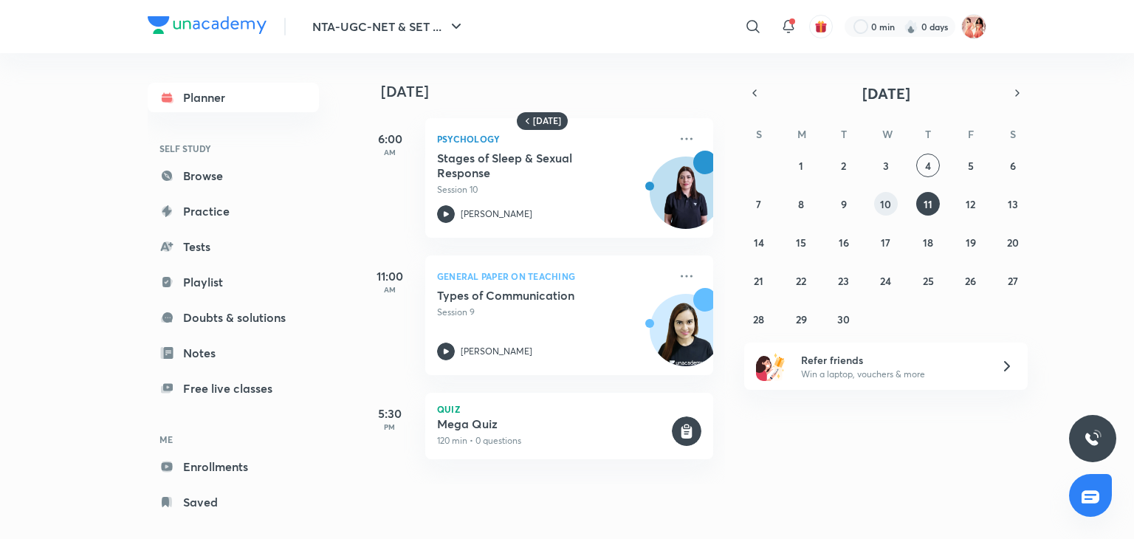
click at [885, 196] on button "10" at bounding box center [886, 204] width 24 height 24
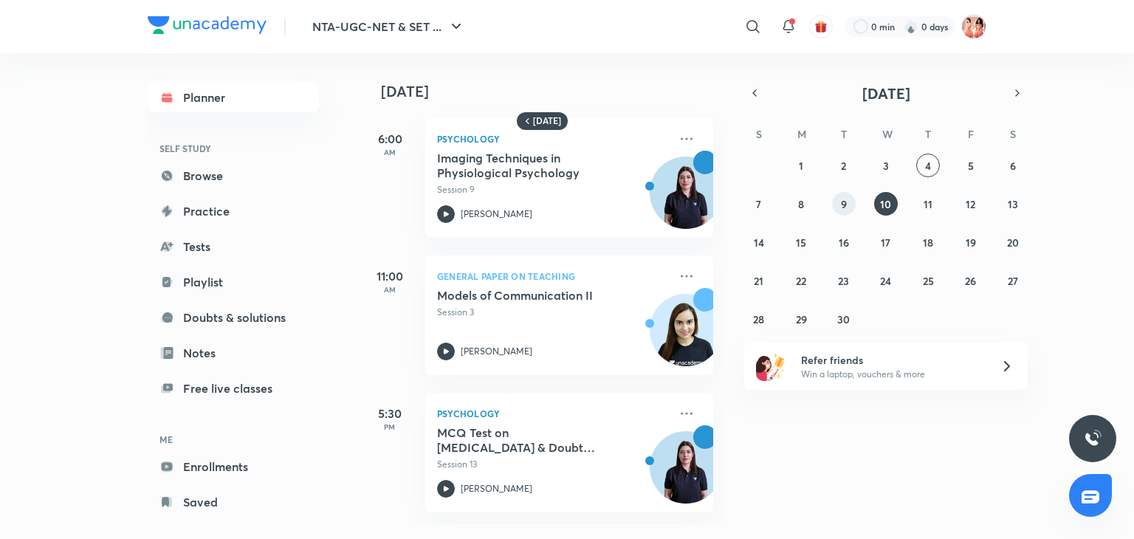
click at [841, 207] on abbr "9" at bounding box center [844, 204] width 6 height 14
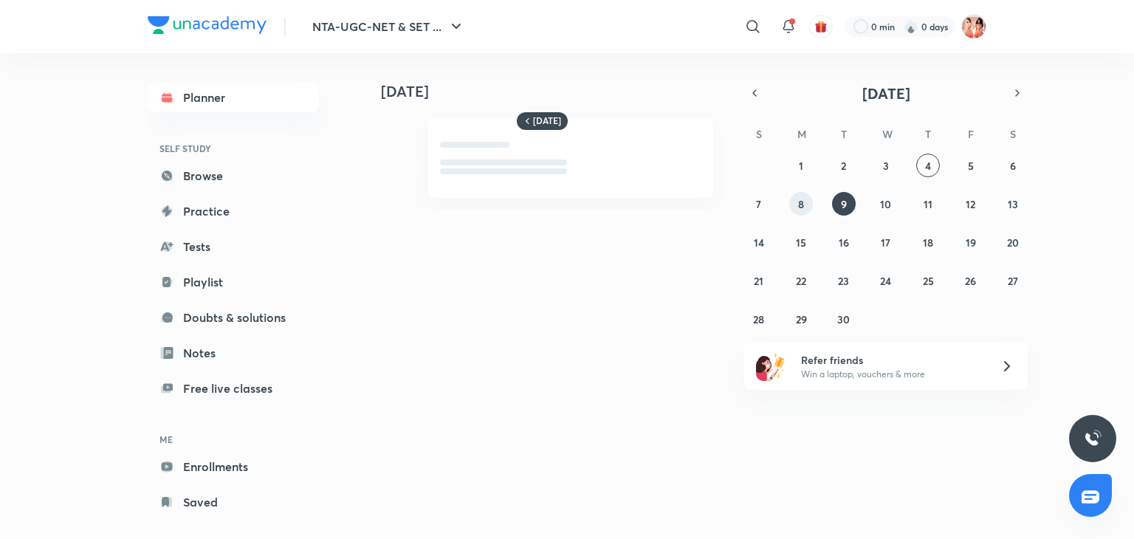
click at [802, 207] on abbr "8" at bounding box center [801, 204] width 6 height 14
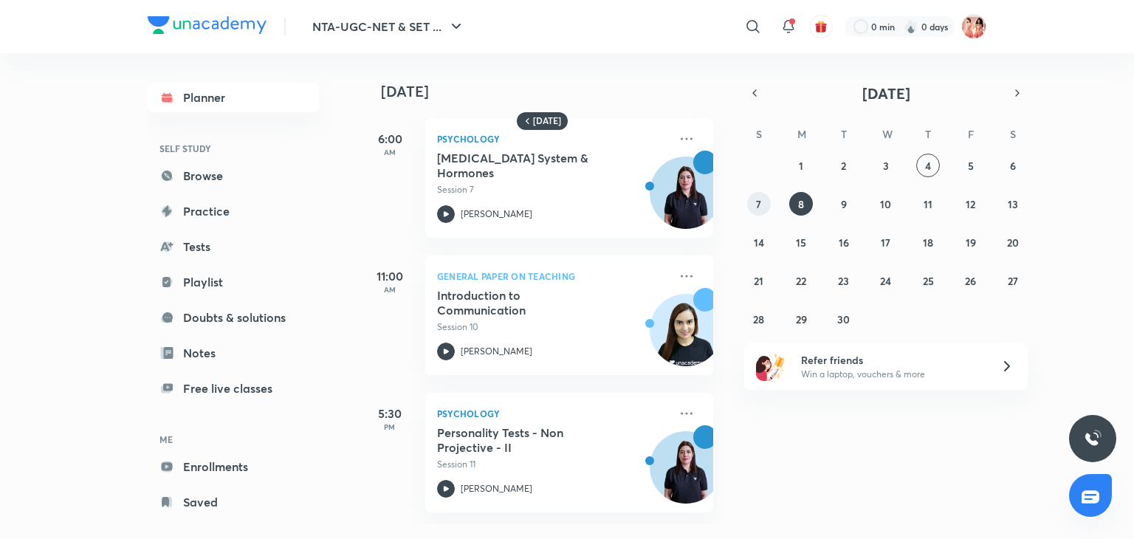
click at [765, 204] on button "7" at bounding box center [759, 204] width 24 height 24
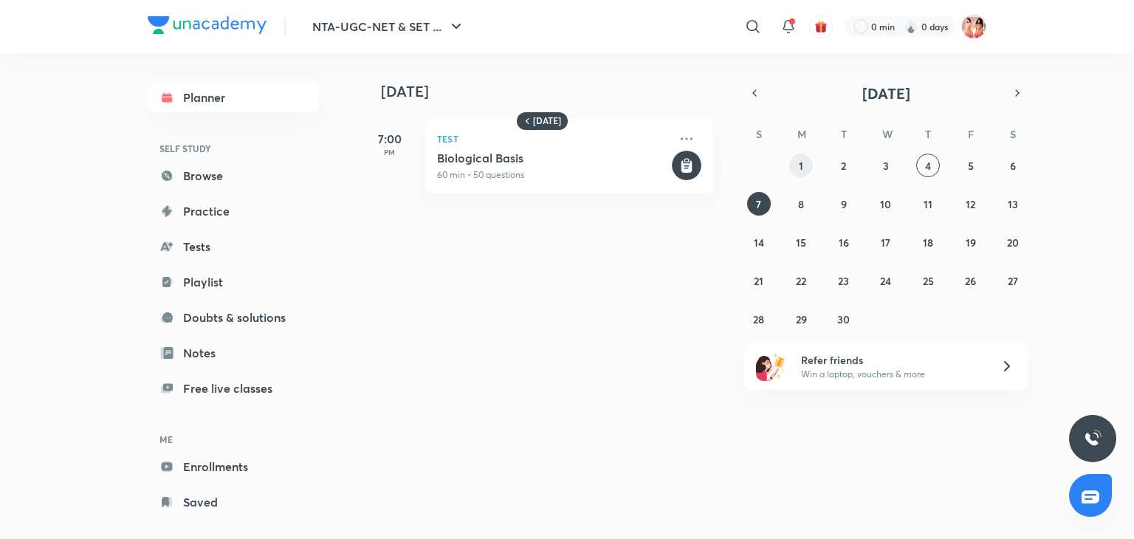
click at [801, 171] on abbr "1" at bounding box center [801, 166] width 4 height 14
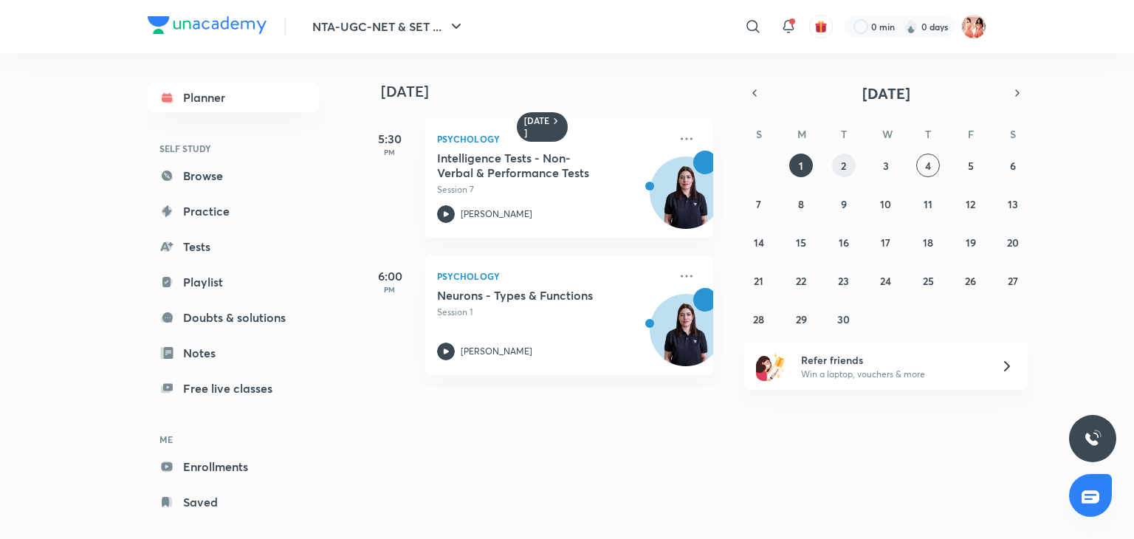
click at [839, 170] on button "2" at bounding box center [844, 166] width 24 height 24
click at [892, 165] on button "3" at bounding box center [886, 166] width 24 height 24
click at [930, 159] on abbr "4" at bounding box center [928, 166] width 6 height 14
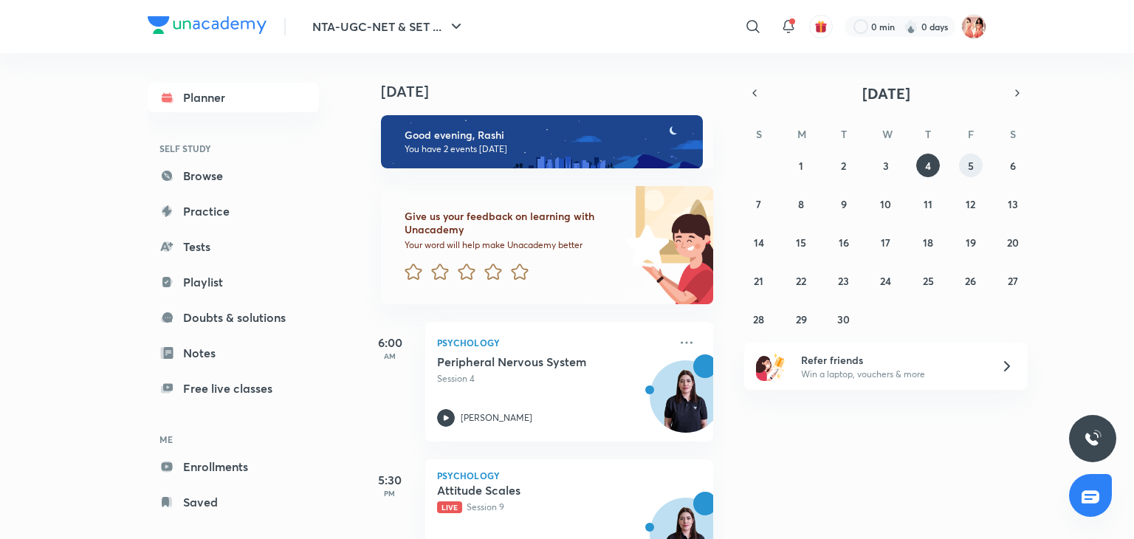
click at [966, 163] on button "5" at bounding box center [971, 166] width 24 height 24
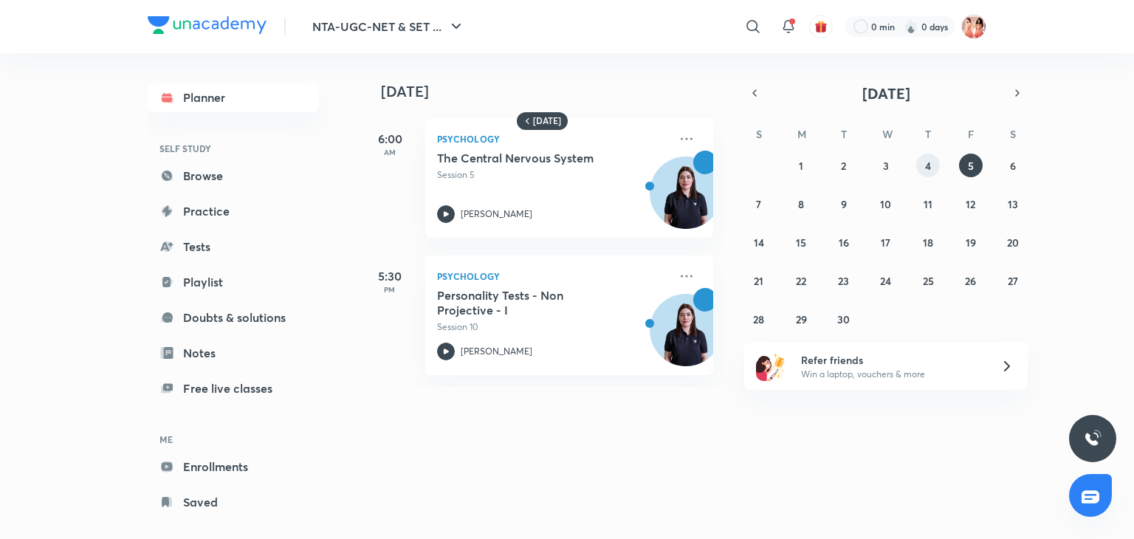
click at [927, 168] on abbr "4" at bounding box center [928, 166] width 6 height 14
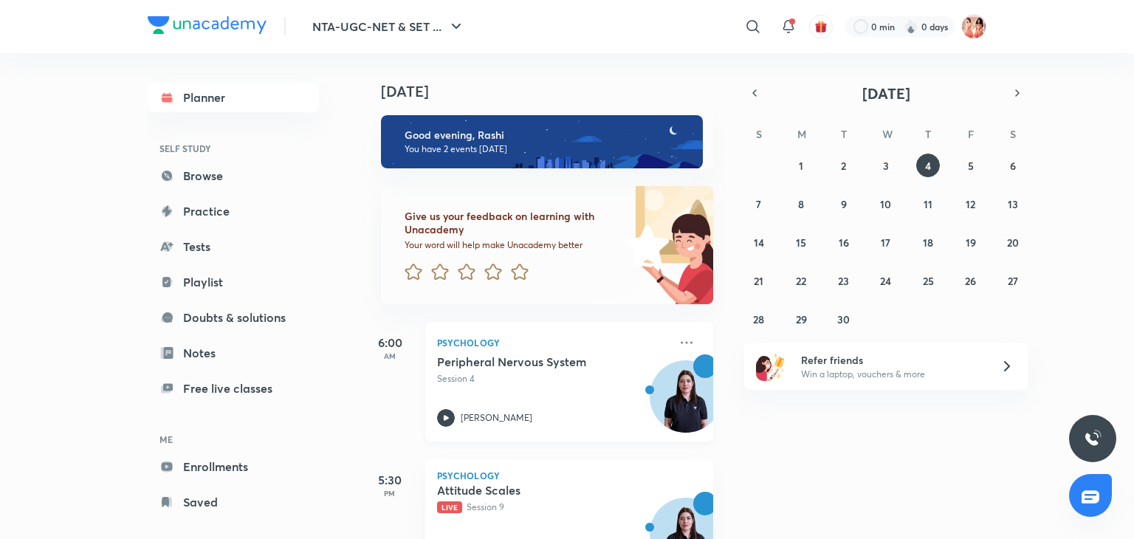
scroll to position [63, 0]
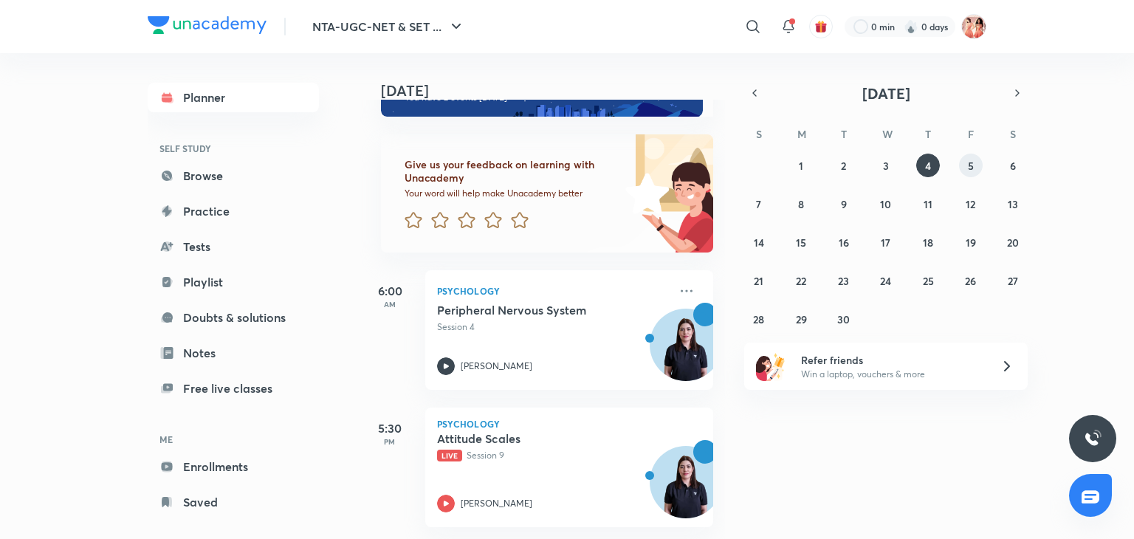
click at [974, 172] on button "5" at bounding box center [971, 166] width 24 height 24
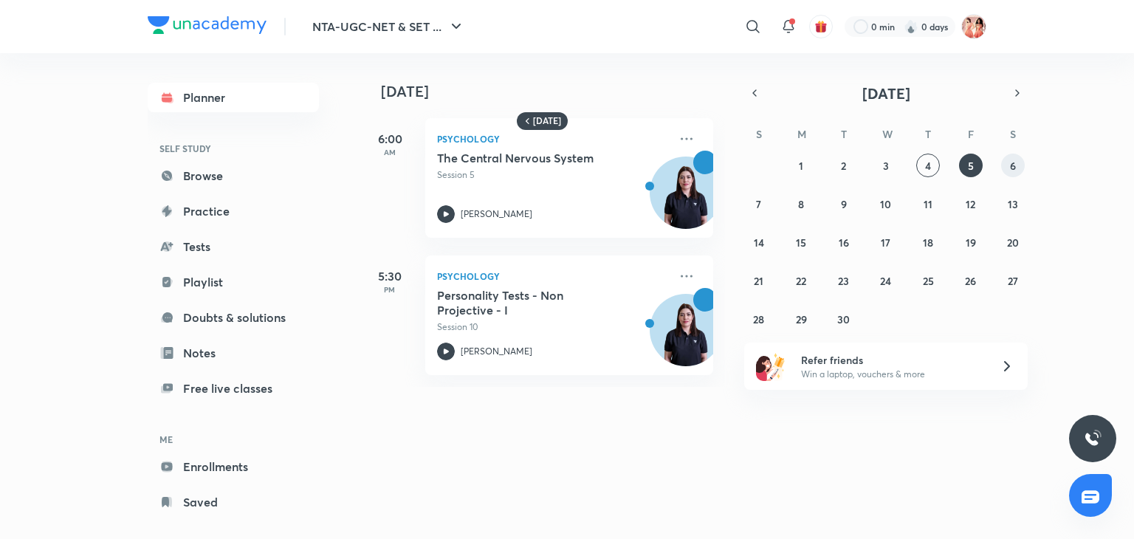
click at [1024, 169] on div "31 1 2 3 4 5 6 7 8 9 10 11 12 13 14 15 16 17 18 19 20 21 22 23 24 25 26 27 28 2…" at bounding box center [885, 242] width 283 height 177
click at [1020, 169] on button "6" at bounding box center [1013, 166] width 24 height 24
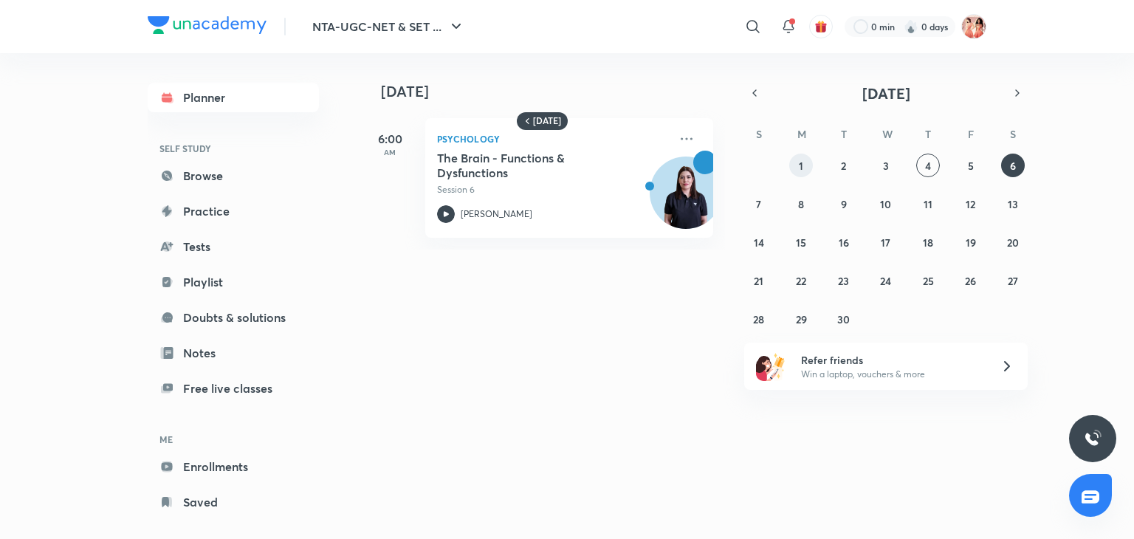
click at [800, 169] on abbr "1" at bounding box center [801, 166] width 4 height 14
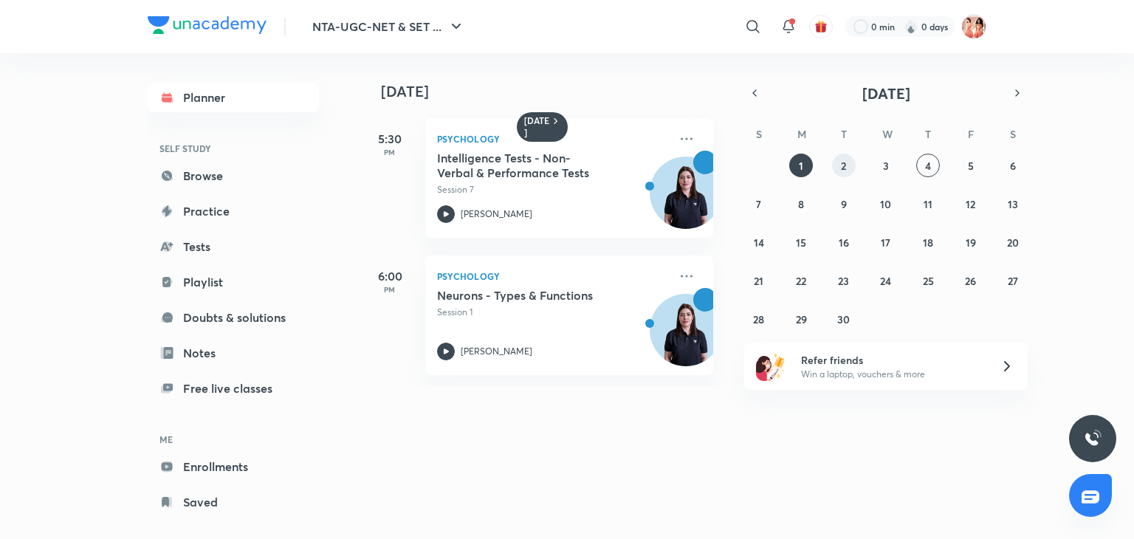
click at [850, 168] on button "2" at bounding box center [844, 166] width 24 height 24
click at [794, 154] on button "1" at bounding box center [801, 166] width 24 height 24
click at [891, 169] on button "3" at bounding box center [886, 166] width 24 height 24
click at [922, 175] on button "4" at bounding box center [928, 166] width 24 height 24
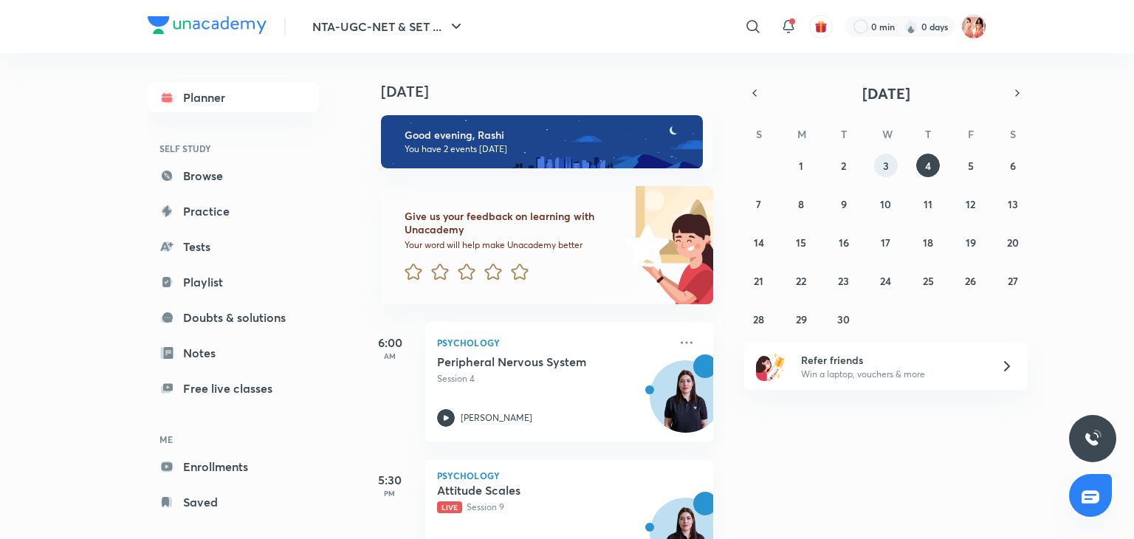
click at [884, 171] on abbr "3" at bounding box center [886, 166] width 6 height 14
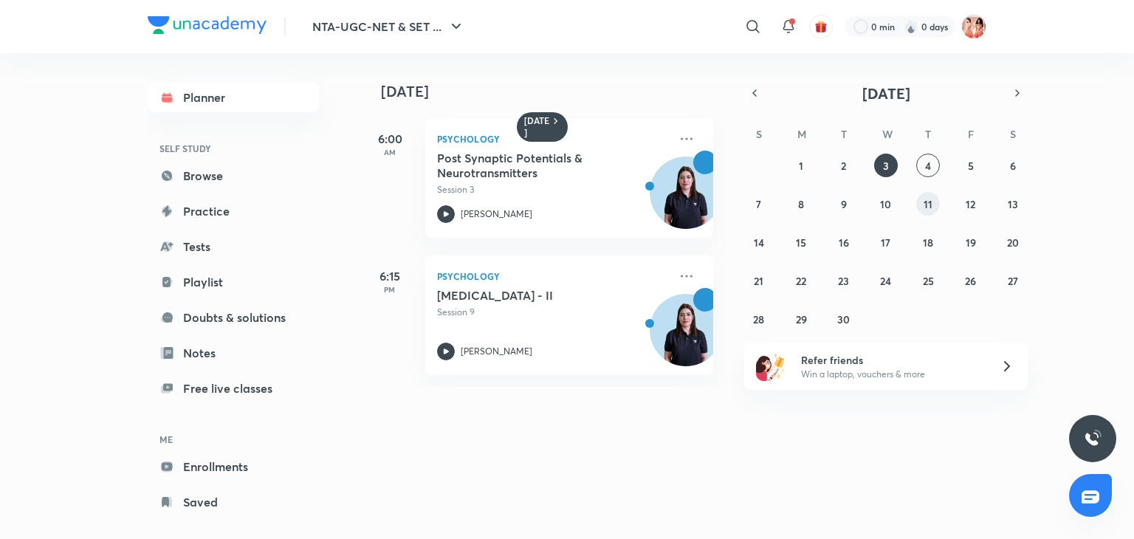
click at [932, 208] on button "11" at bounding box center [928, 204] width 24 height 24
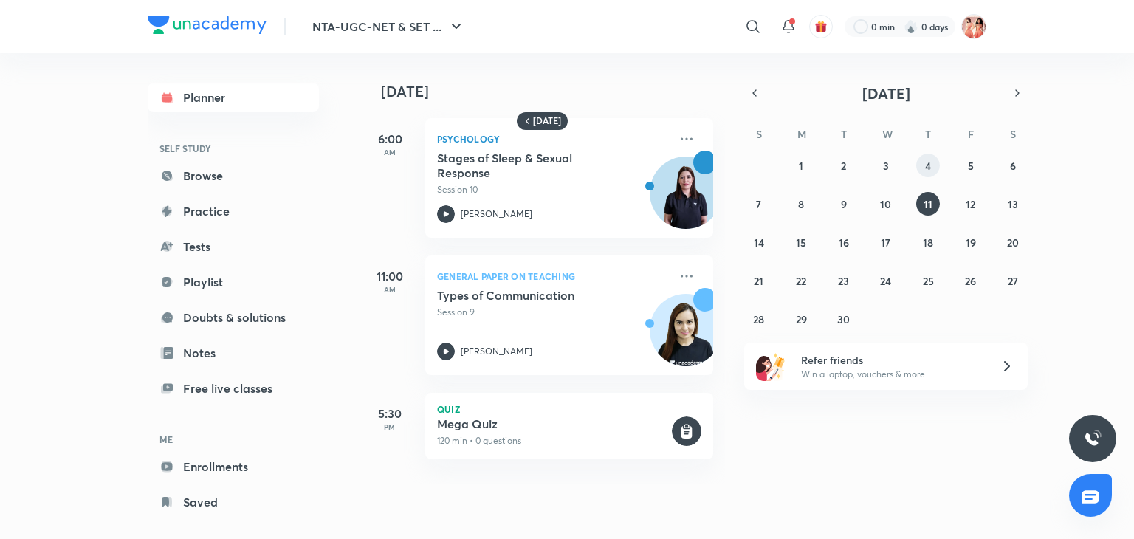
click at [932, 171] on button "4" at bounding box center [928, 166] width 24 height 24
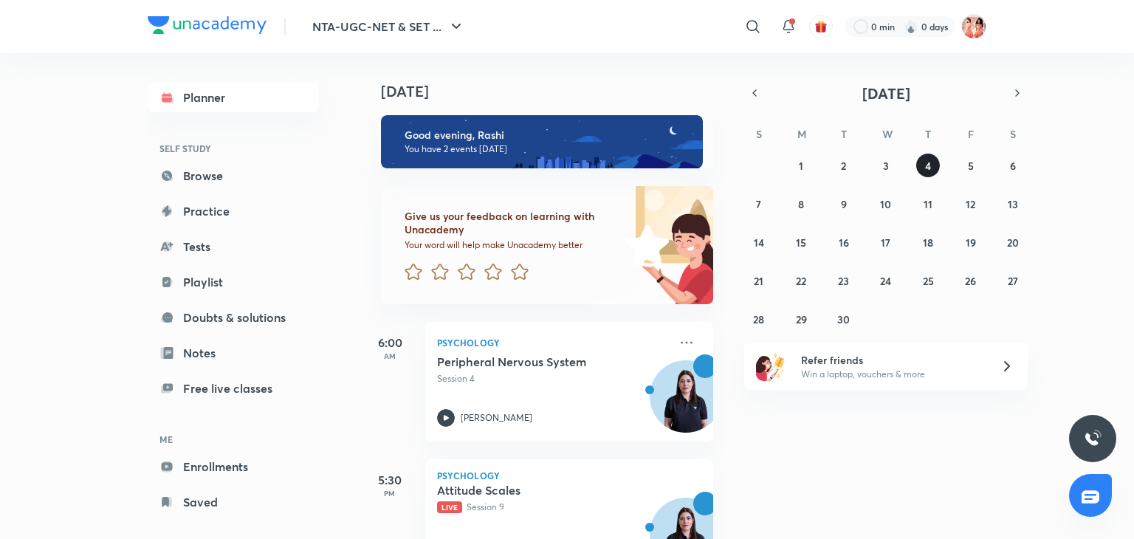
click at [935, 166] on button "4" at bounding box center [928, 166] width 24 height 24
click at [986, 140] on div "S M T W T F S 31 1 2 3 4 5 6 7 8 9 10 11 12 13 14 15 16 17 18 19 20 21 22 23 24…" at bounding box center [885, 226] width 283 height 210
click at [974, 169] on button "5" at bounding box center [971, 166] width 24 height 24
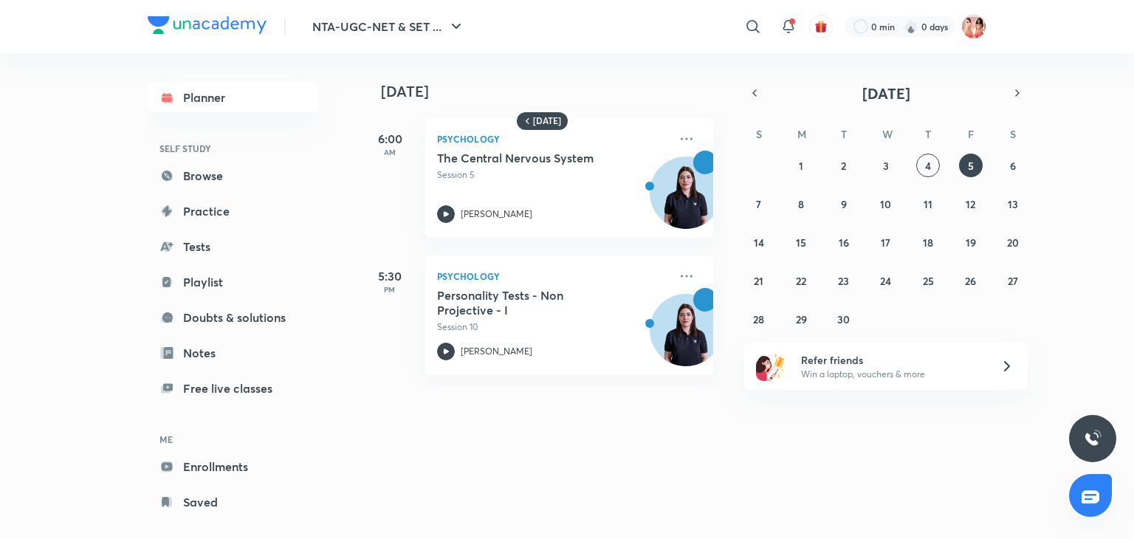
drag, startPoint x: 1082, startPoint y: 286, endPoint x: 785, endPoint y: 452, distance: 340.1
click at [785, 452] on div "[DATE] [DATE] 6:00 AM Psychology The Central Nervous System Session 5 [PERSON_N…" at bounding box center [673, 290] width 626 height 474
click at [1020, 169] on button "6" at bounding box center [1013, 166] width 24 height 24
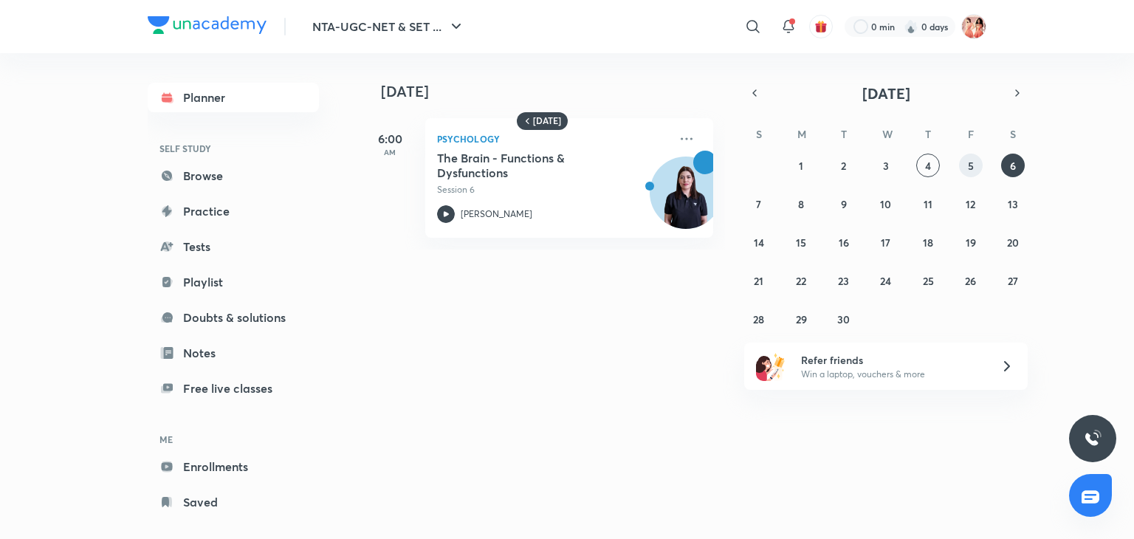
click at [969, 163] on abbr "5" at bounding box center [971, 166] width 6 height 14
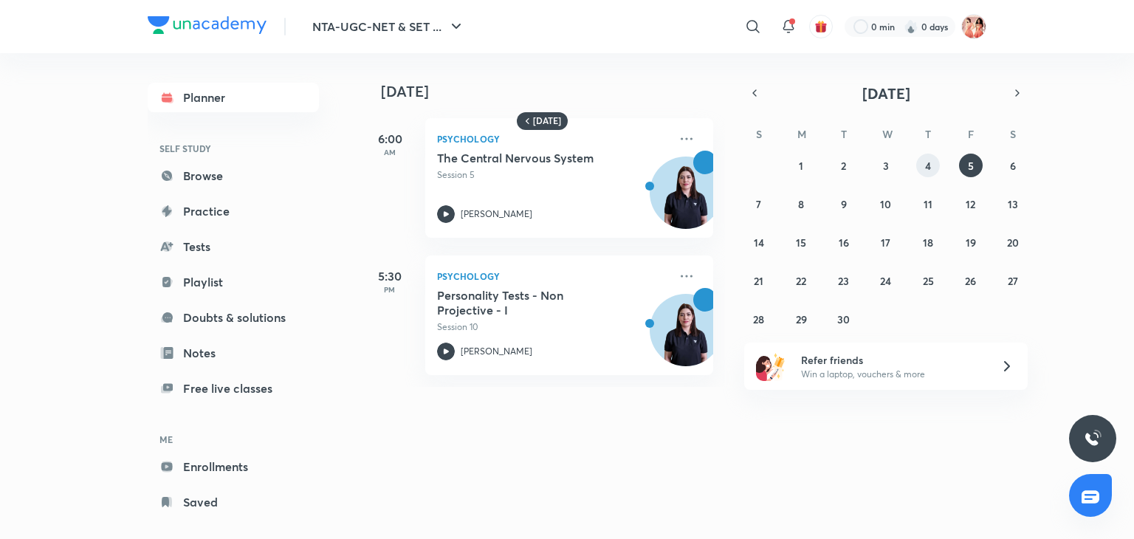
click at [927, 161] on abbr "4" at bounding box center [928, 166] width 6 height 14
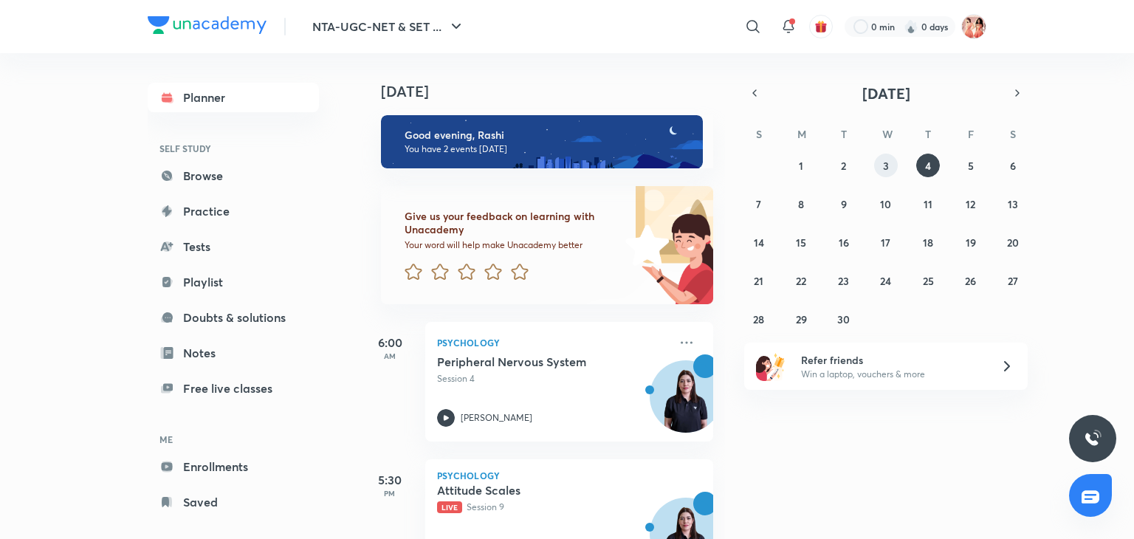
click at [889, 169] on button "3" at bounding box center [886, 166] width 24 height 24
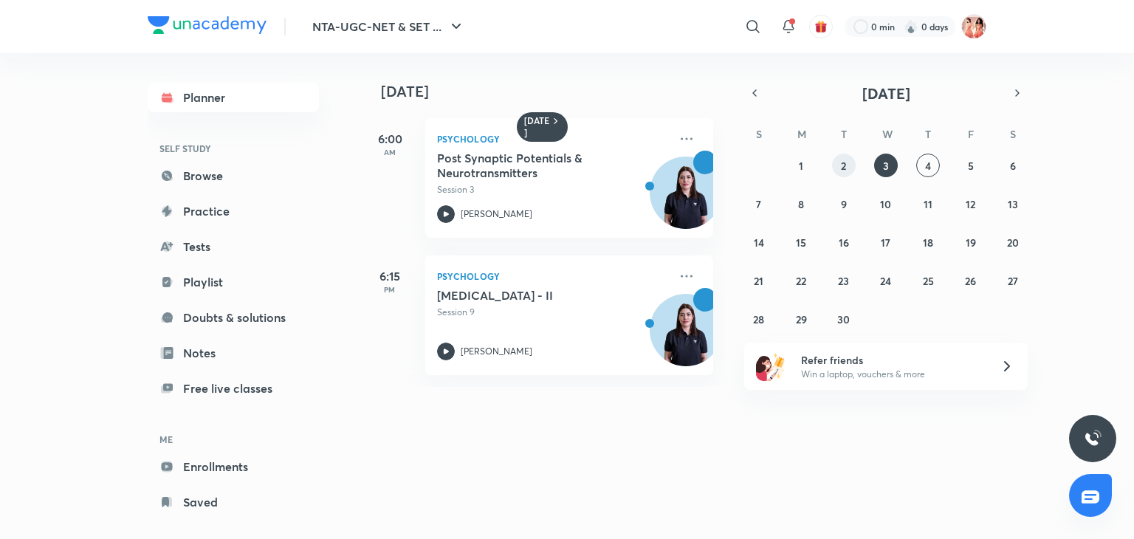
click at [846, 169] on button "2" at bounding box center [844, 166] width 24 height 24
click at [805, 170] on button "1" at bounding box center [801, 166] width 24 height 24
click at [918, 163] on button "4" at bounding box center [928, 166] width 24 height 24
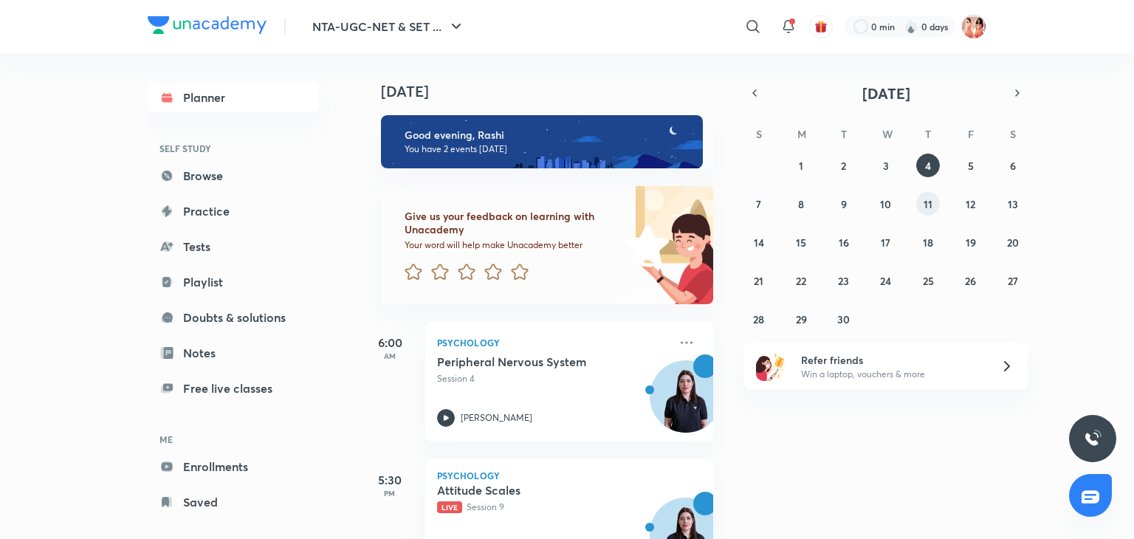
click at [925, 210] on abbr "11" at bounding box center [928, 204] width 9 height 14
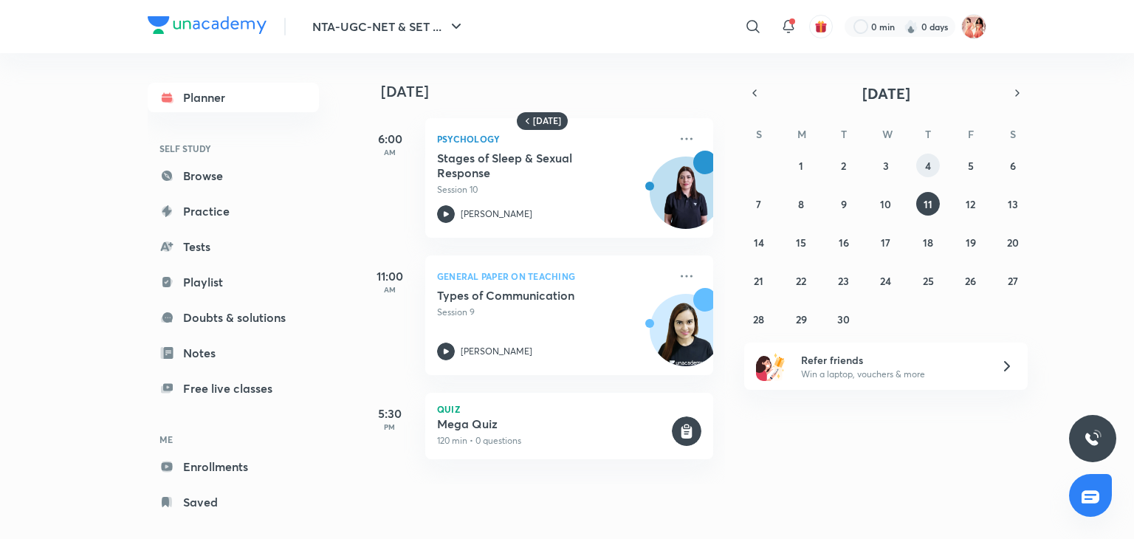
click at [927, 168] on abbr "4" at bounding box center [928, 166] width 6 height 14
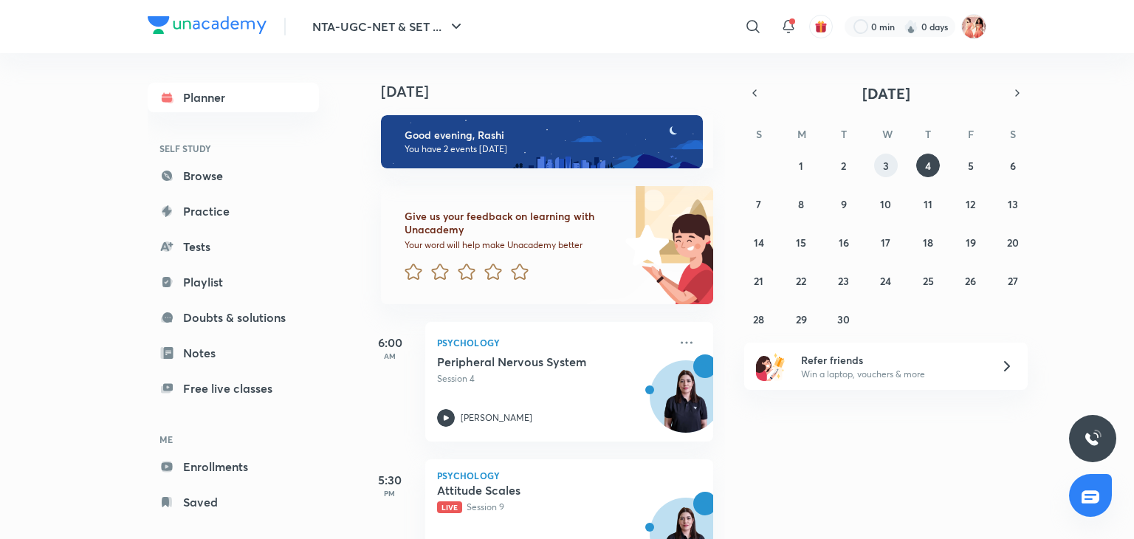
click at [880, 169] on button "3" at bounding box center [886, 166] width 24 height 24
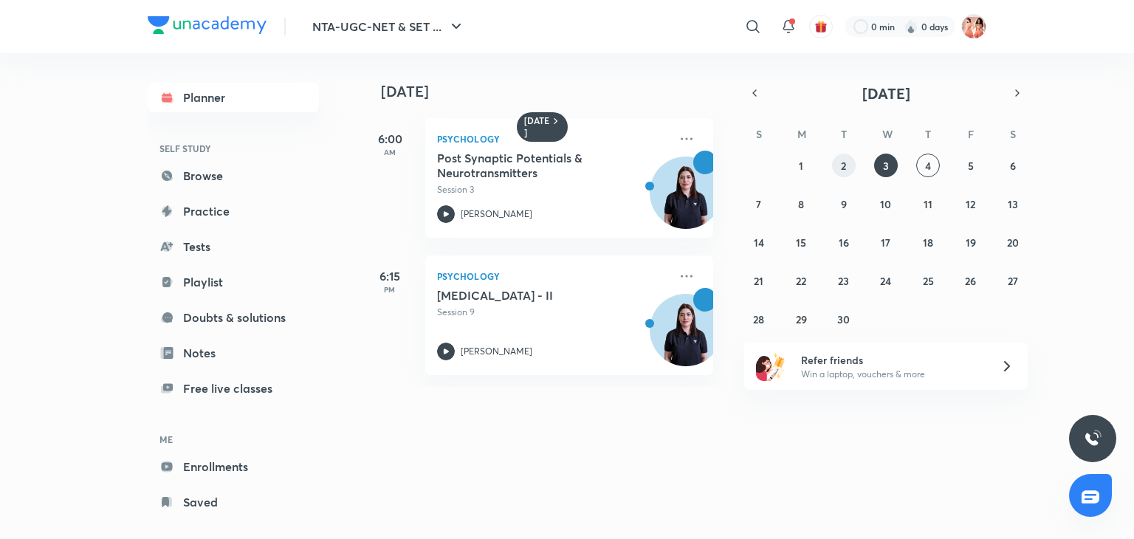
click at [847, 167] on button "2" at bounding box center [844, 166] width 24 height 24
click at [805, 172] on button "1" at bounding box center [801, 166] width 24 height 24
click at [961, 159] on button "5" at bounding box center [971, 166] width 24 height 24
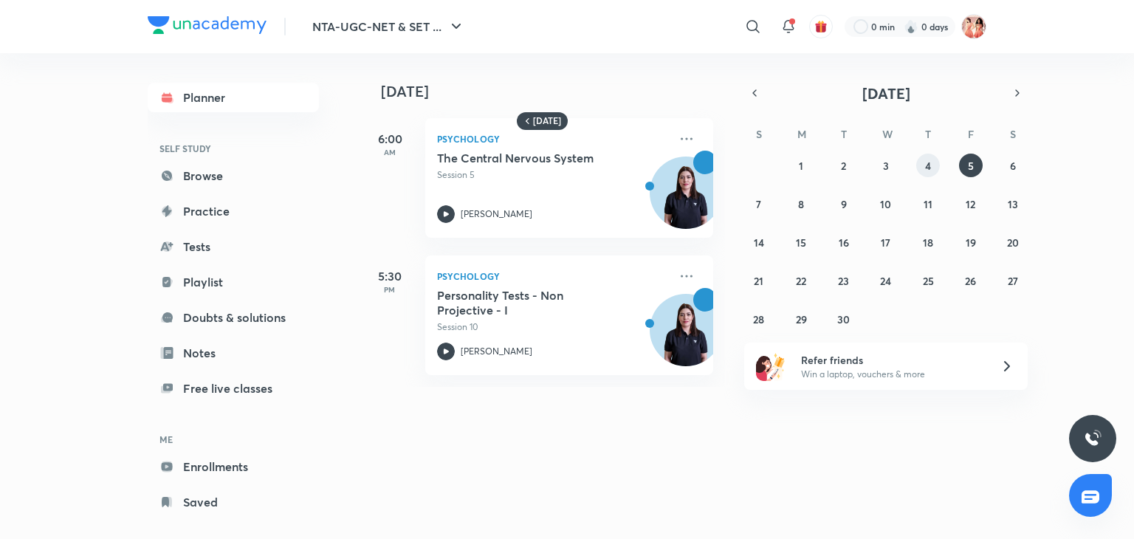
click at [933, 162] on button "4" at bounding box center [928, 166] width 24 height 24
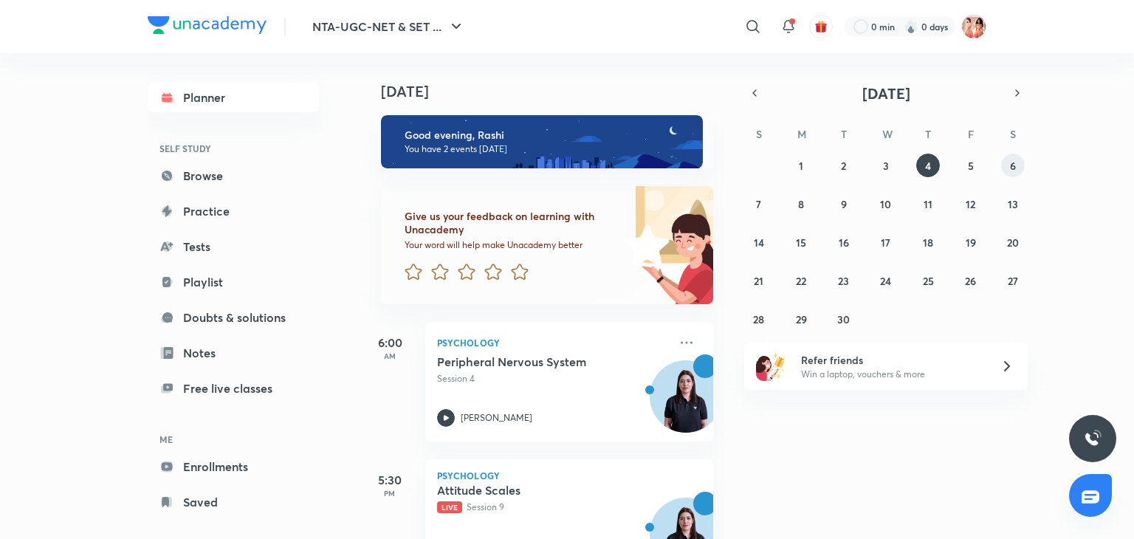
click at [1017, 166] on button "6" at bounding box center [1013, 166] width 24 height 24
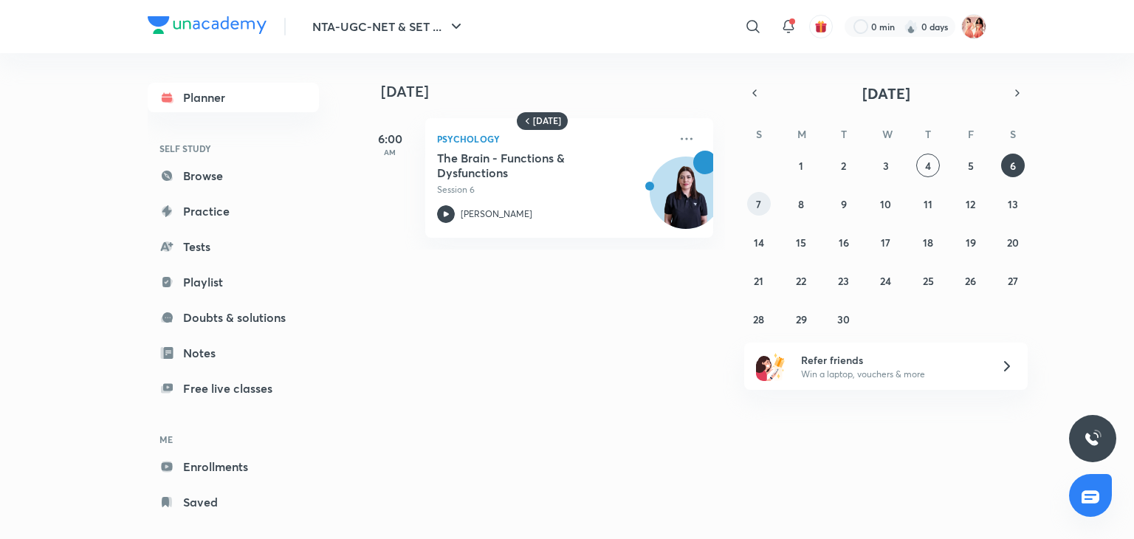
click at [759, 202] on abbr "7" at bounding box center [758, 204] width 5 height 14
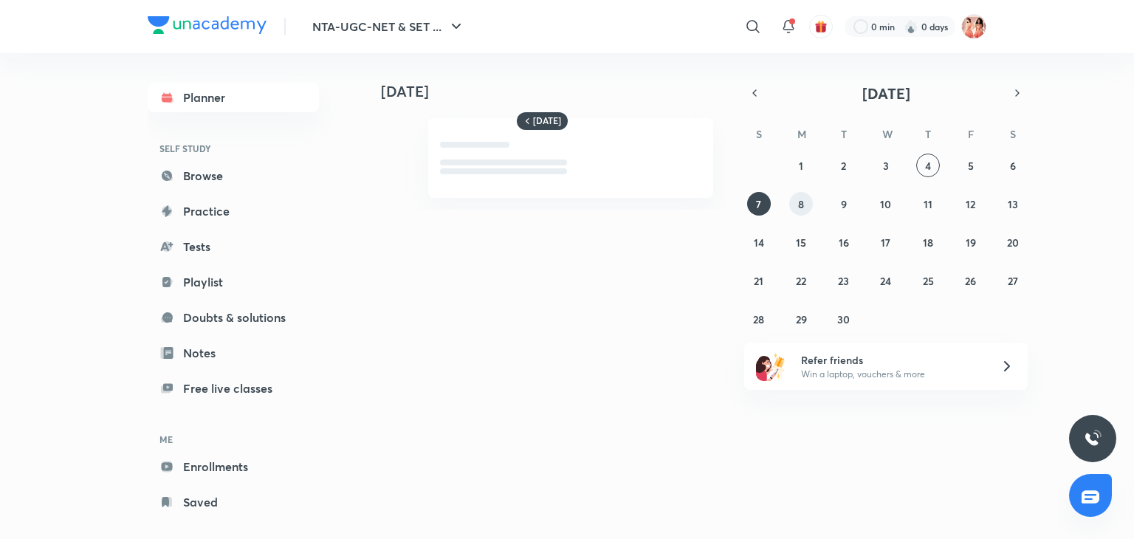
click at [803, 202] on abbr "8" at bounding box center [801, 204] width 6 height 14
click at [841, 205] on abbr "9" at bounding box center [844, 204] width 6 height 14
click at [891, 204] on button "10" at bounding box center [886, 204] width 24 height 24
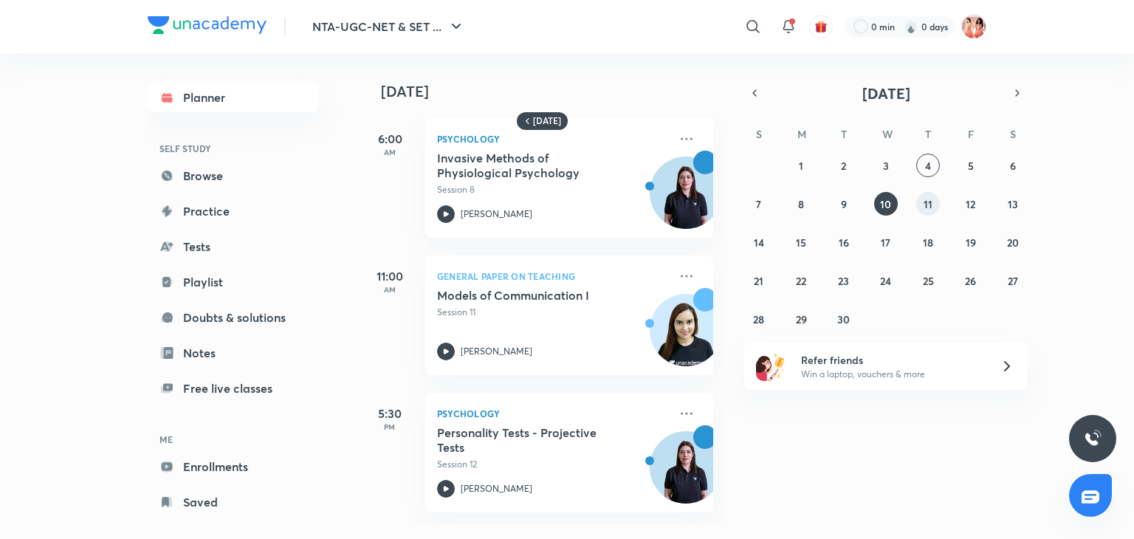
click at [935, 205] on button "11" at bounding box center [928, 204] width 24 height 24
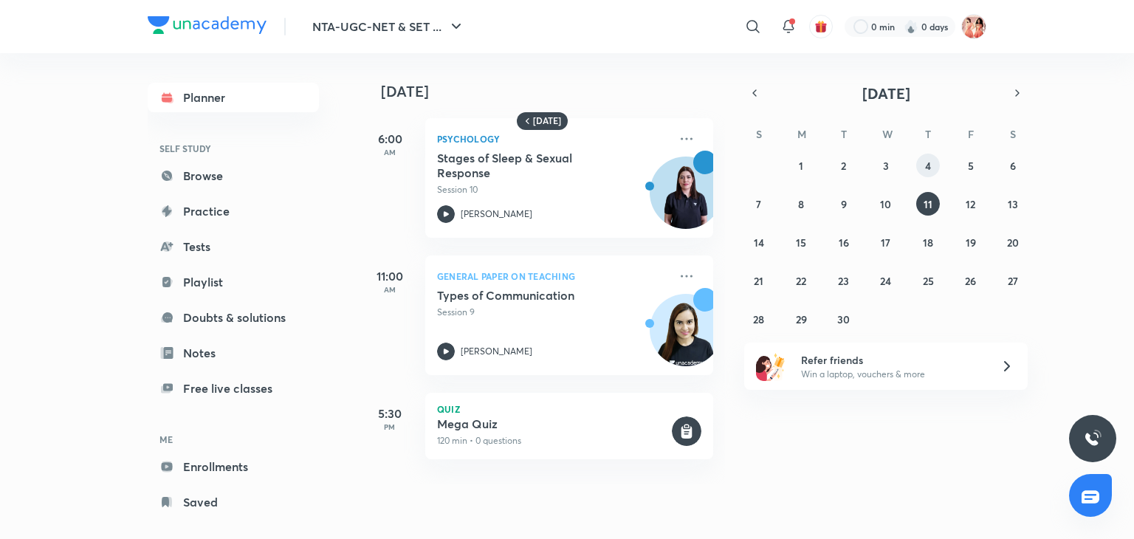
drag, startPoint x: 935, startPoint y: 205, endPoint x: 927, endPoint y: 163, distance: 42.9
click at [927, 163] on div "31 1 2 3 4 5 6 7 8 9 10 11 12 13 14 15 16 17 18 19 20 21 22 23 24 25 26 27 28 2…" at bounding box center [885, 242] width 283 height 177
click at [927, 163] on abbr "4" at bounding box center [928, 166] width 6 height 14
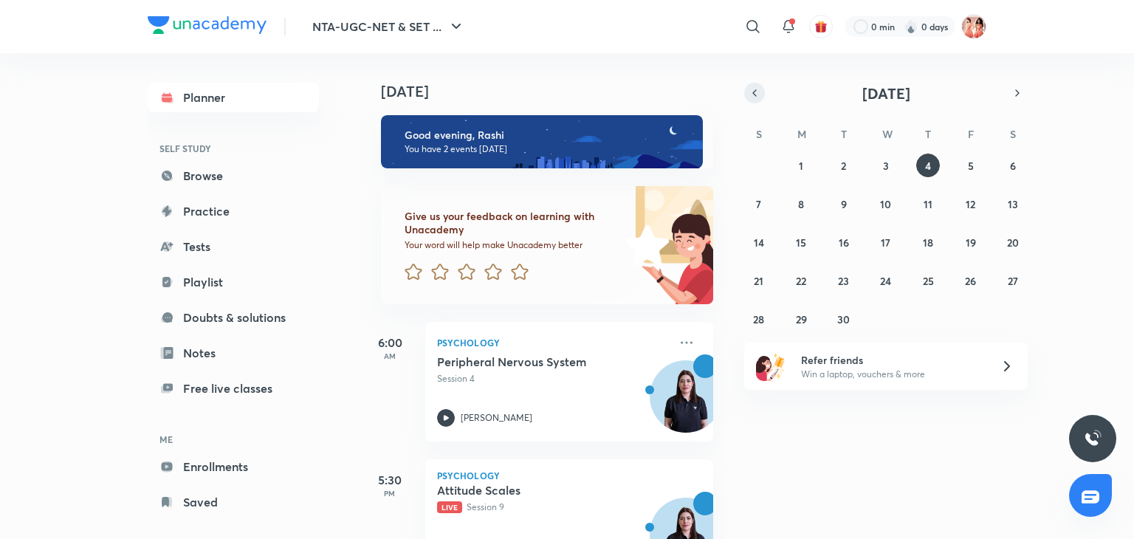
click at [750, 91] on icon "button" at bounding box center [755, 92] width 12 height 13
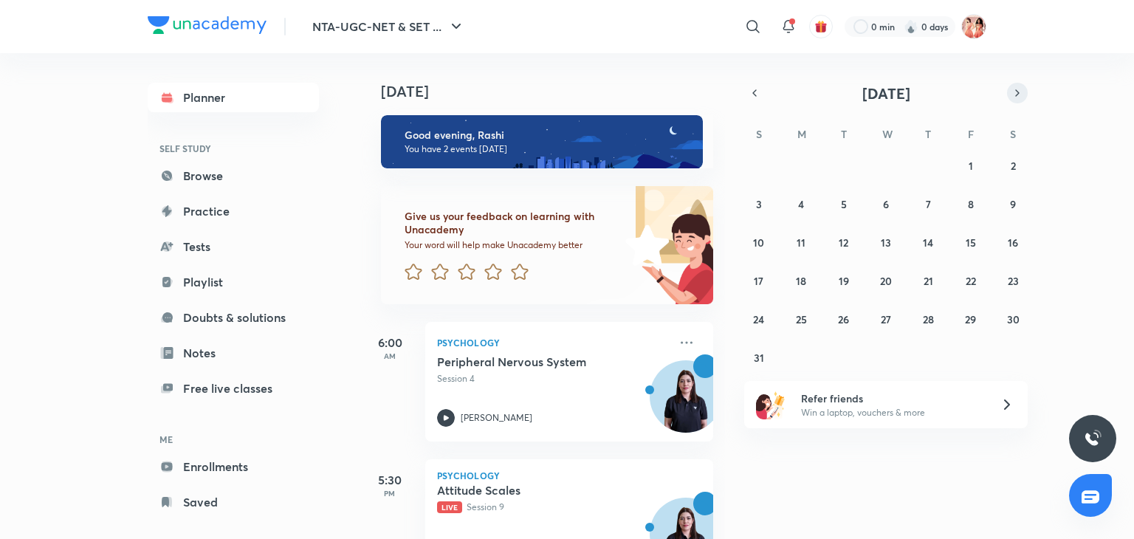
click at [1017, 89] on icon "button" at bounding box center [1017, 92] width 12 height 13
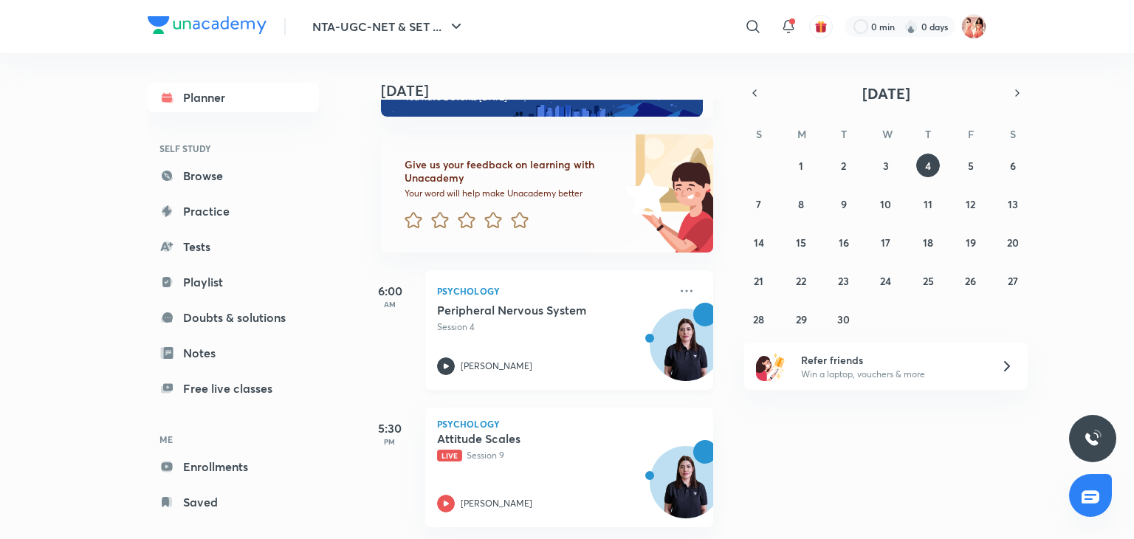
scroll to position [0, 0]
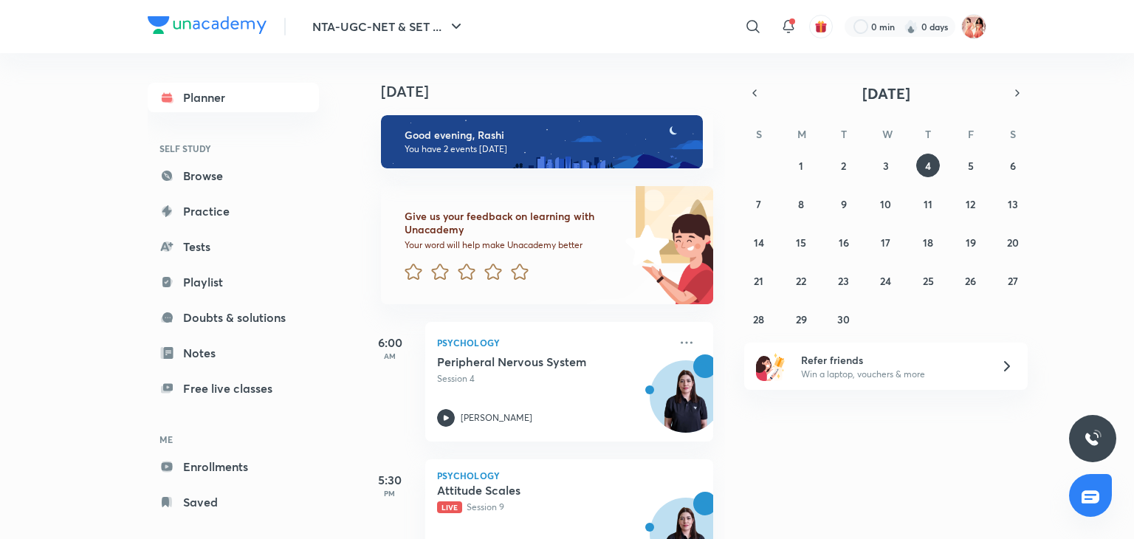
click at [1028, 151] on div "[DATE] Good evening, Rashi You have 2 events [DATE] Give us your feedback on le…" at bounding box center [745, 296] width 771 height 486
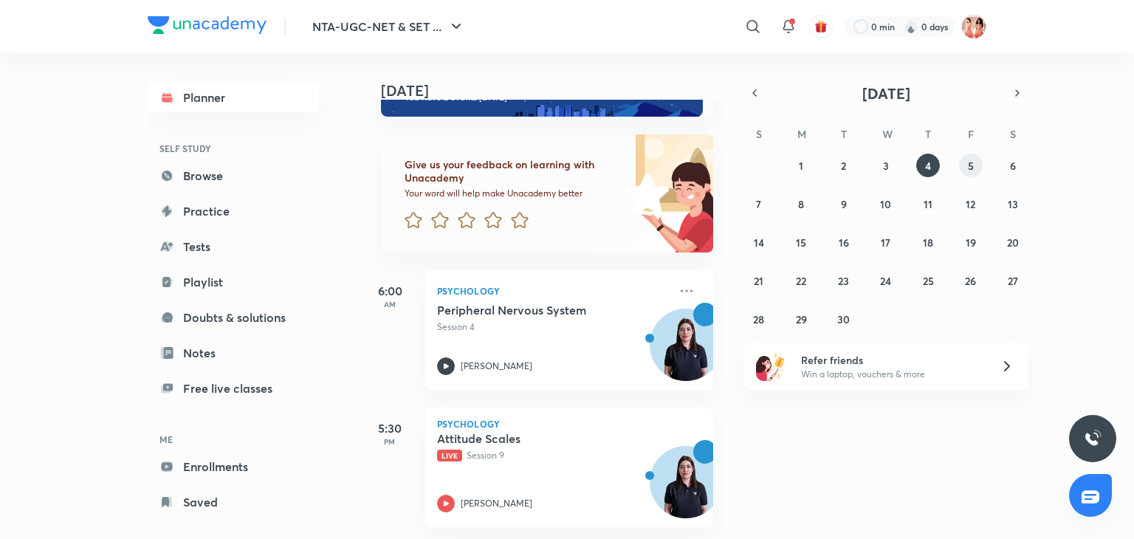
click at [969, 159] on abbr "5" at bounding box center [971, 166] width 6 height 14
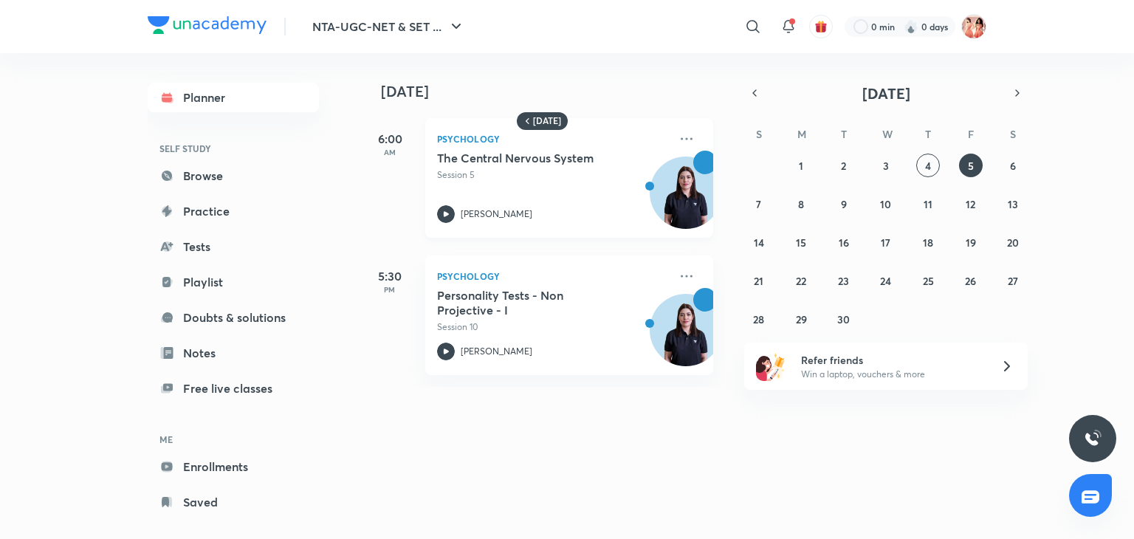
click at [512, 179] on p "Session 5" at bounding box center [553, 174] width 232 height 13
